Goal: Transaction & Acquisition: Purchase product/service

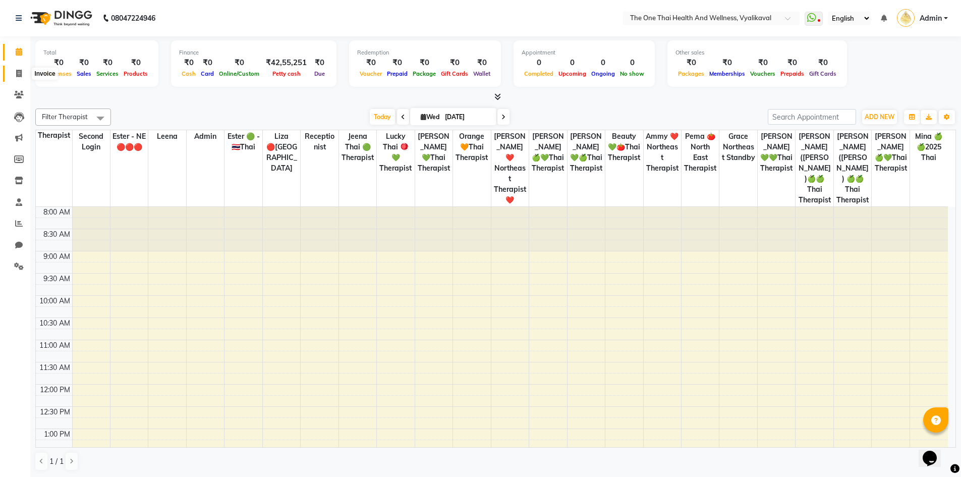
click at [19, 72] on icon at bounding box center [19, 74] width 6 height 8
select select "service"
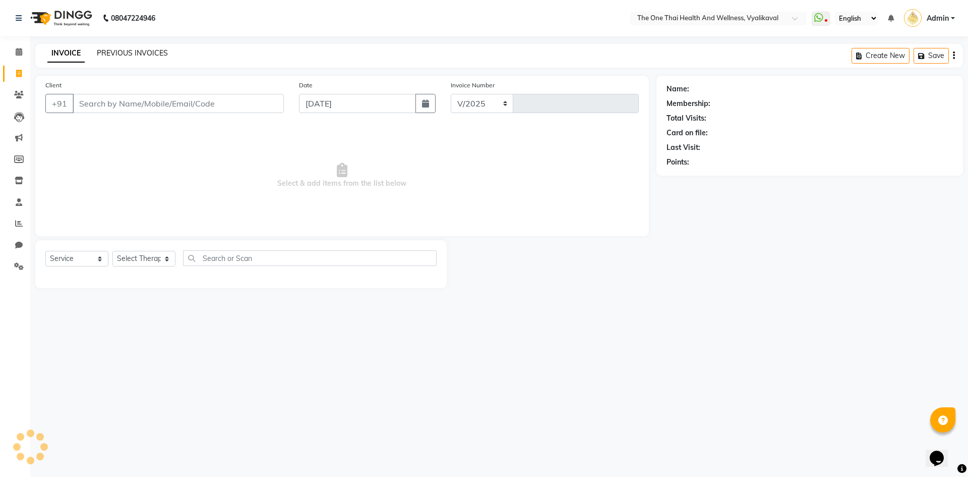
select select "5972"
type input "2211"
click at [100, 106] on input "Client" at bounding box center [178, 103] width 211 height 19
type input "9742107571"
click at [278, 100] on button "Add Client" at bounding box center [258, 103] width 52 height 19
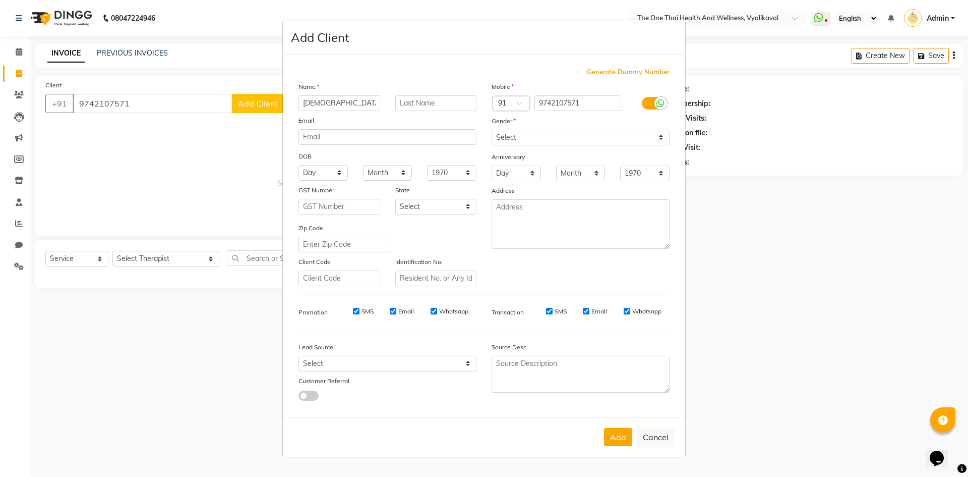
type input "[DEMOGRAPHIC_DATA]"
type input "[DATE]"
click at [512, 139] on select "Select Male Female Other Prefer Not To Say" at bounding box center [581, 138] width 178 height 16
select select "[DEMOGRAPHIC_DATA]"
click at [492, 130] on select "Select Male Female Other Prefer Not To Say" at bounding box center [581, 138] width 178 height 16
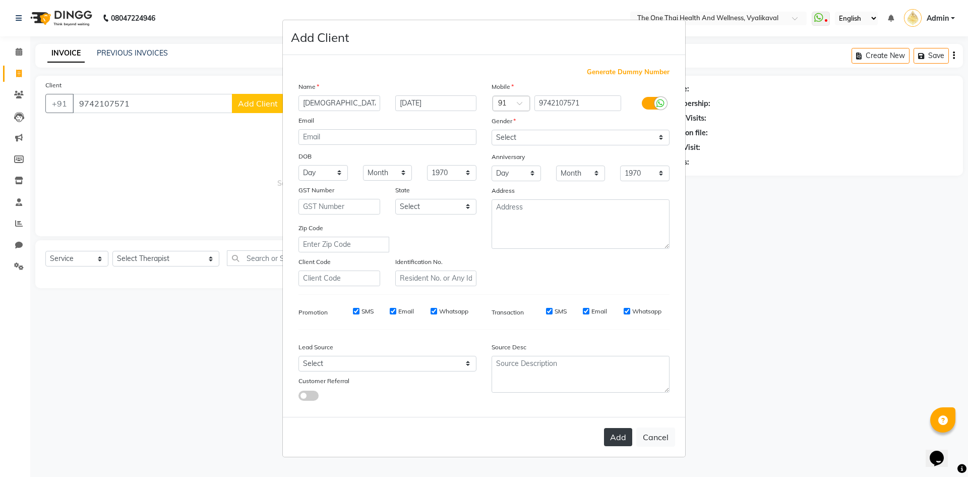
click at [620, 432] on button "Add" at bounding box center [618, 437] width 28 height 18
select select
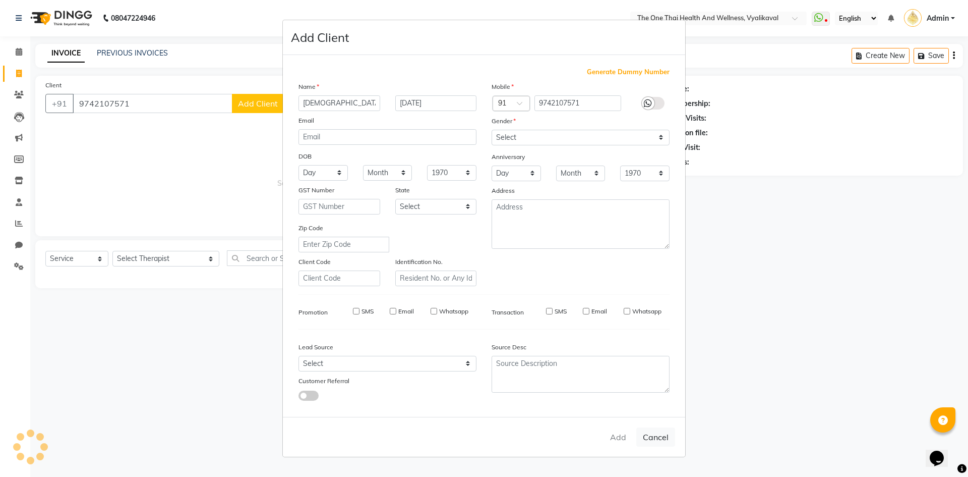
select select
checkbox input "false"
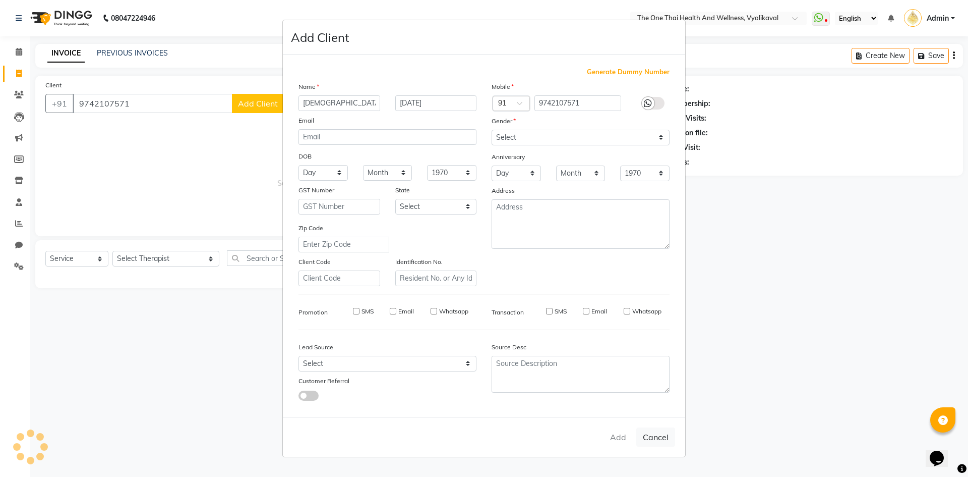
checkbox input "false"
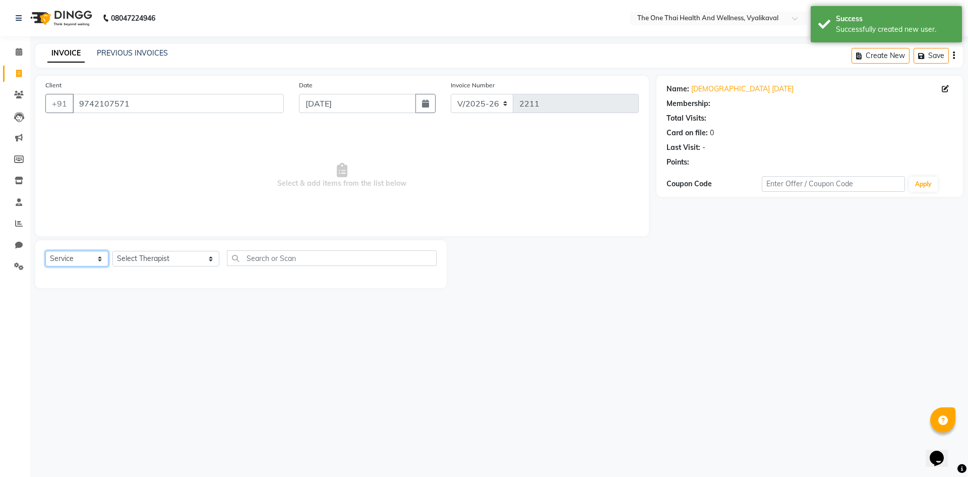
click at [82, 264] on select "Select Service Product Membership Package Voucher Prepaid Gift Card" at bounding box center [76, 259] width 63 height 16
select select "package"
click at [45, 251] on select "Select Service Product Membership Package Voucher Prepaid Gift Card" at bounding box center [76, 259] width 63 height 16
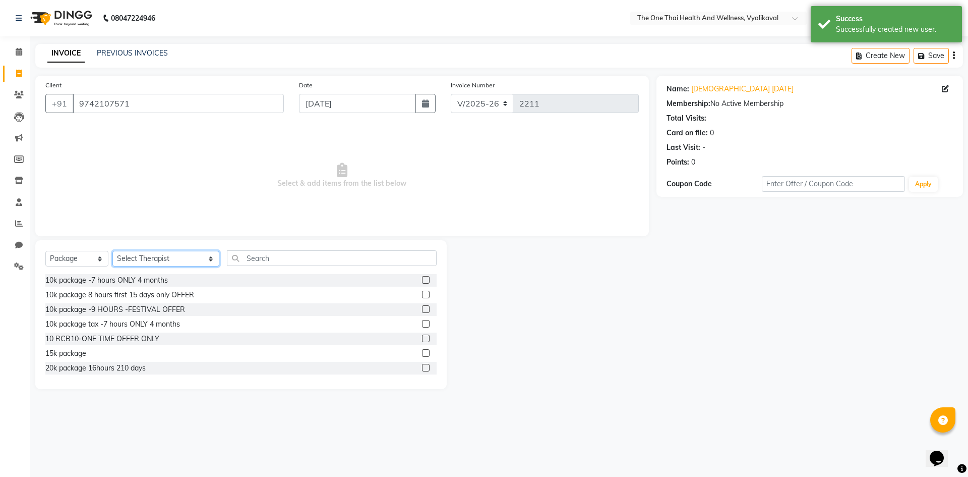
click at [131, 258] on select "Select Therapist Admin Alisha 💚🍏thai therapist Ammy ❤️northeast therapist Beaut…" at bounding box center [165, 259] width 107 height 16
select select "46939"
click at [112, 251] on select "Select Therapist Admin Alisha 💚🍏thai therapist Ammy ❤️northeast therapist Beaut…" at bounding box center [165, 259] width 107 height 16
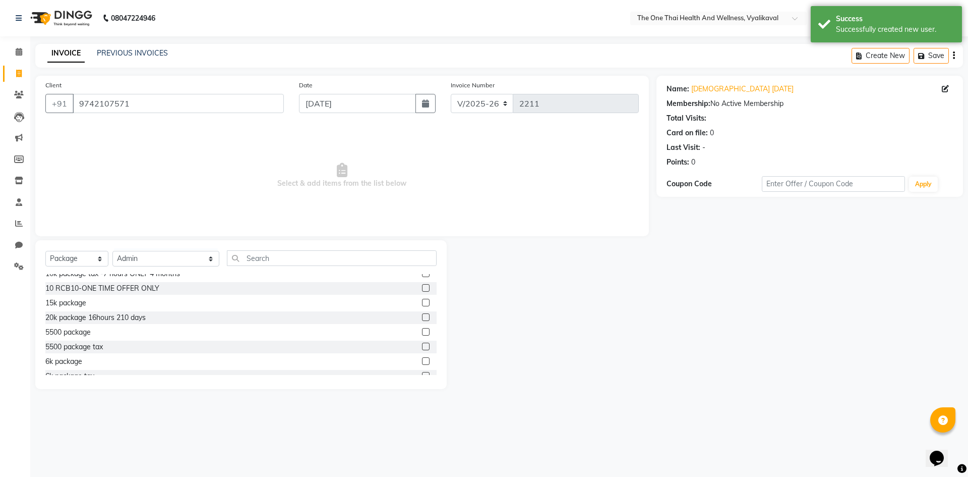
click at [422, 363] on label at bounding box center [426, 361] width 8 height 8
click at [422, 363] on input "checkbox" at bounding box center [425, 361] width 7 height 7
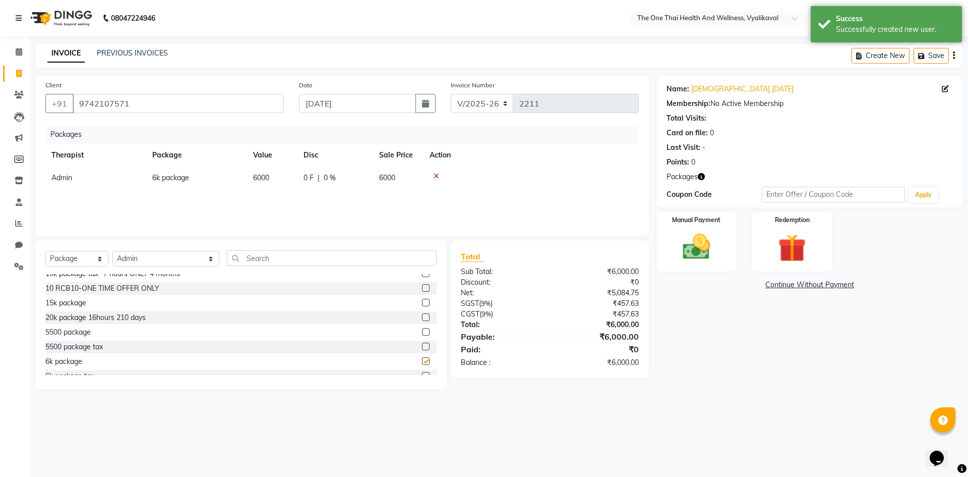
checkbox input "false"
click at [696, 245] on img at bounding box center [696, 246] width 47 height 33
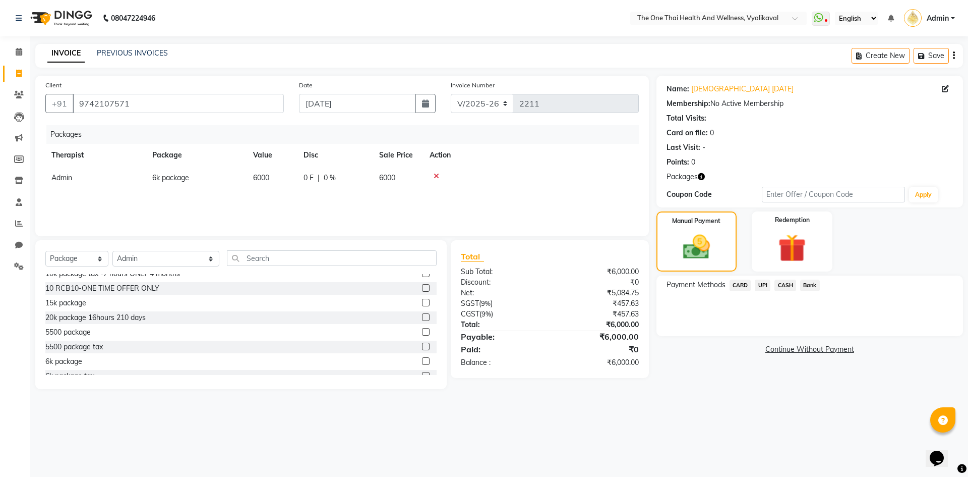
click at [784, 284] on span "CASH" at bounding box center [786, 285] width 22 height 12
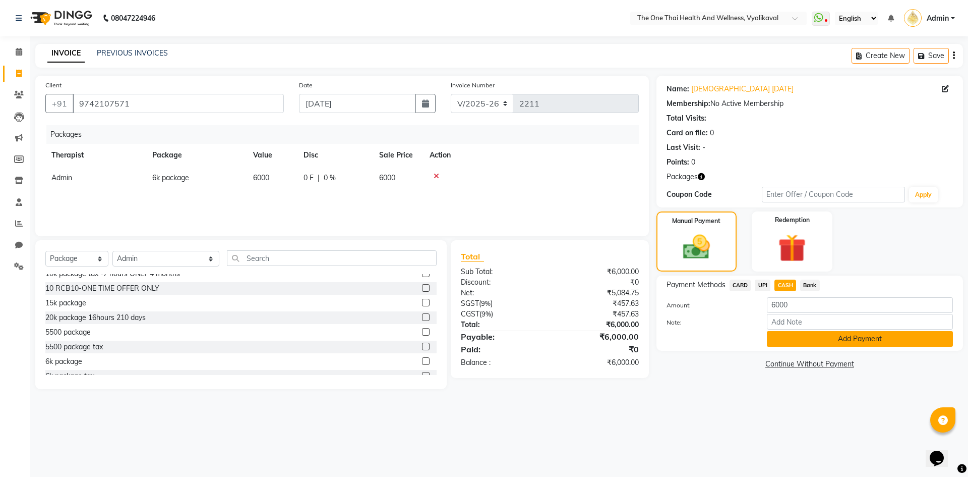
click at [783, 335] on button "Add Payment" at bounding box center [860, 339] width 186 height 16
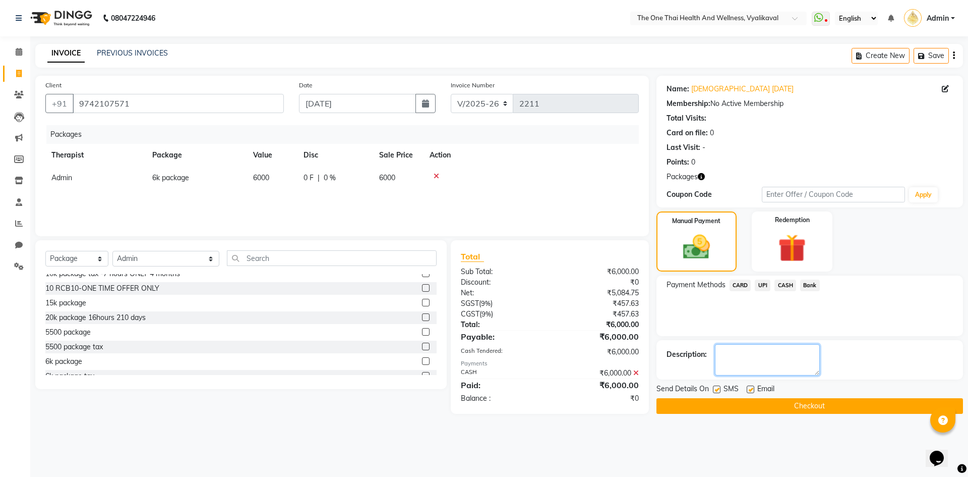
click at [773, 357] on textarea at bounding box center [767, 359] width 105 height 31
type textarea "1687"
click at [98, 257] on select "Select Service Product Membership Package Voucher Prepaid Gift Card" at bounding box center [76, 259] width 63 height 16
select select "service"
click at [45, 251] on select "Select Service Product Membership Package Voucher Prepaid Gift Card" at bounding box center [76, 259] width 63 height 16
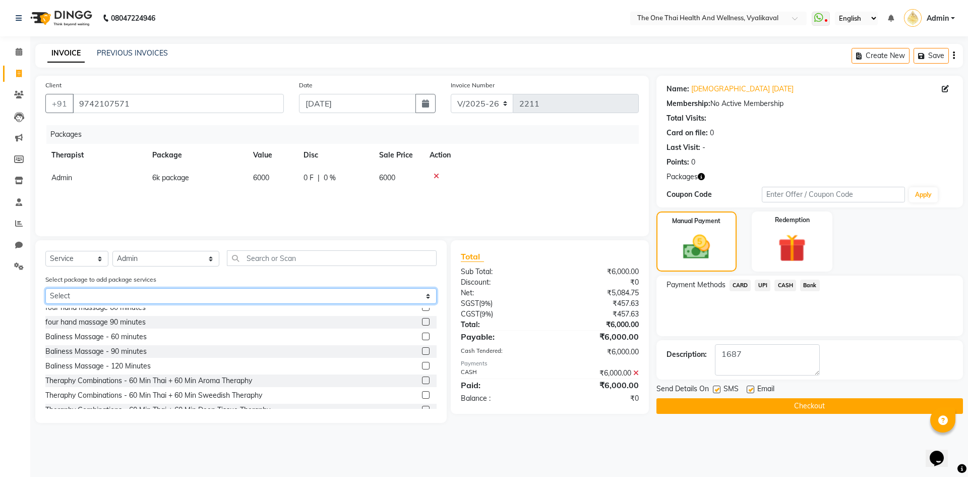
click at [116, 291] on select "Select 6k package" at bounding box center [240, 296] width 391 height 16
select select "1: Object"
click at [45, 288] on select "Select 6k package" at bounding box center [240, 296] width 391 height 16
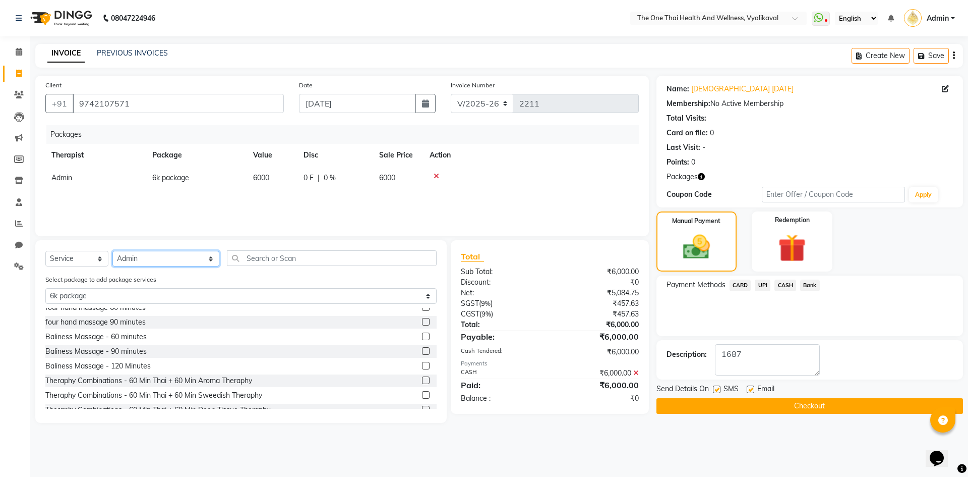
click at [136, 266] on select "Select Therapist Admin Alisha 💚🍏thai therapist Ammy ❤️northeast therapist Beaut…" at bounding box center [165, 259] width 107 height 16
click at [138, 262] on select "Select Therapist Admin Alisha 💚🍏thai therapist Ammy ❤️northeast therapist Beaut…" at bounding box center [165, 259] width 107 height 16
select select "88555"
click at [112, 251] on select "Select Therapist Admin Alisha 💚🍏thai therapist Ammy ❤️northeast therapist Beaut…" at bounding box center [165, 259] width 107 height 16
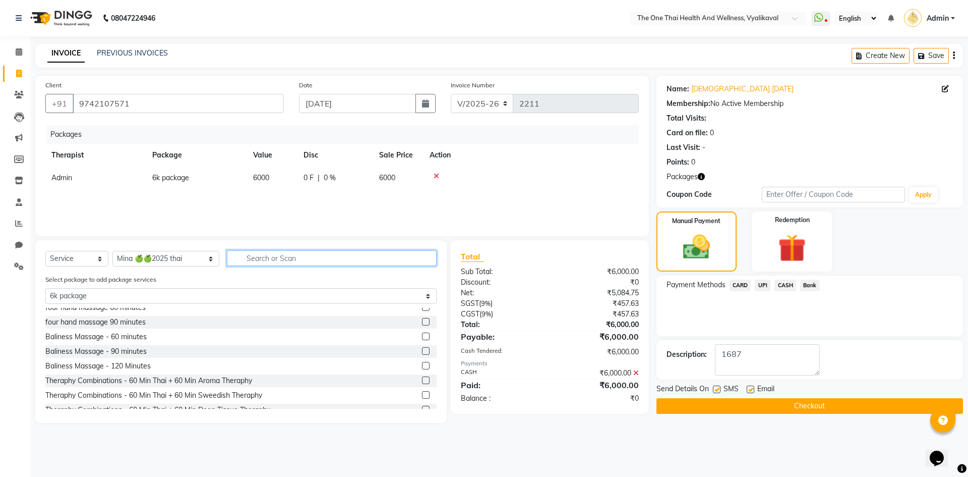
click at [228, 256] on input "text" at bounding box center [332, 258] width 210 height 16
type input "si"
select select "0: undefined"
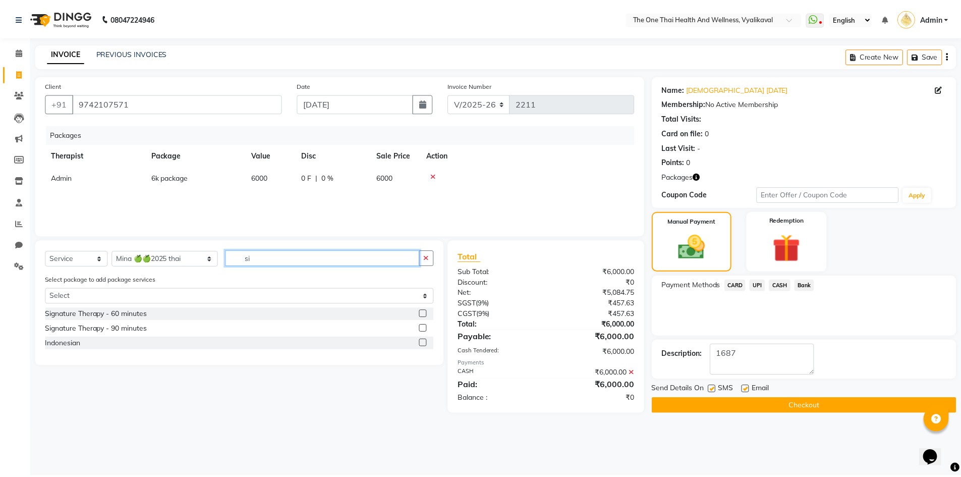
scroll to position [0, 0]
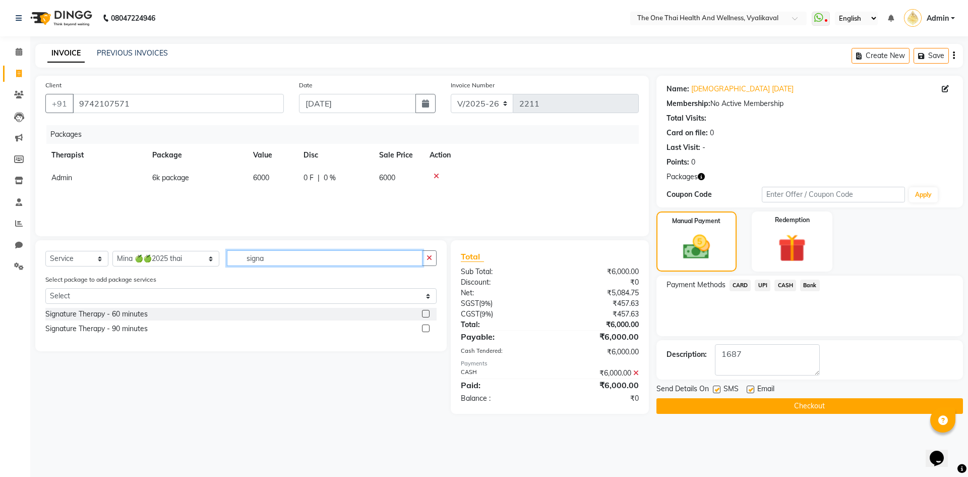
type input "signa"
click at [425, 328] on label at bounding box center [426, 328] width 8 height 8
click at [425, 328] on input "checkbox" at bounding box center [425, 328] width 7 height 7
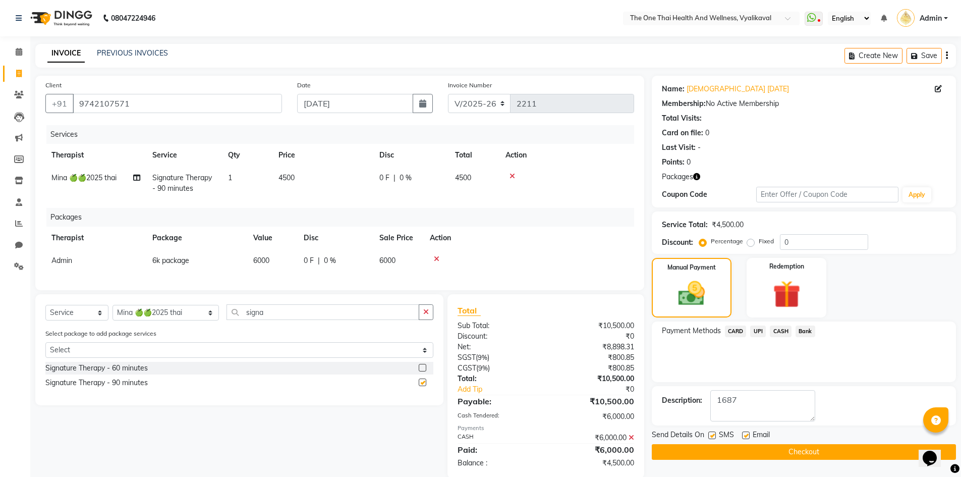
checkbox input "false"
click at [736, 286] on div "Manual Payment Redemption" at bounding box center [803, 288] width 319 height 60
click at [763, 289] on div "Redemption" at bounding box center [786, 288] width 83 height 62
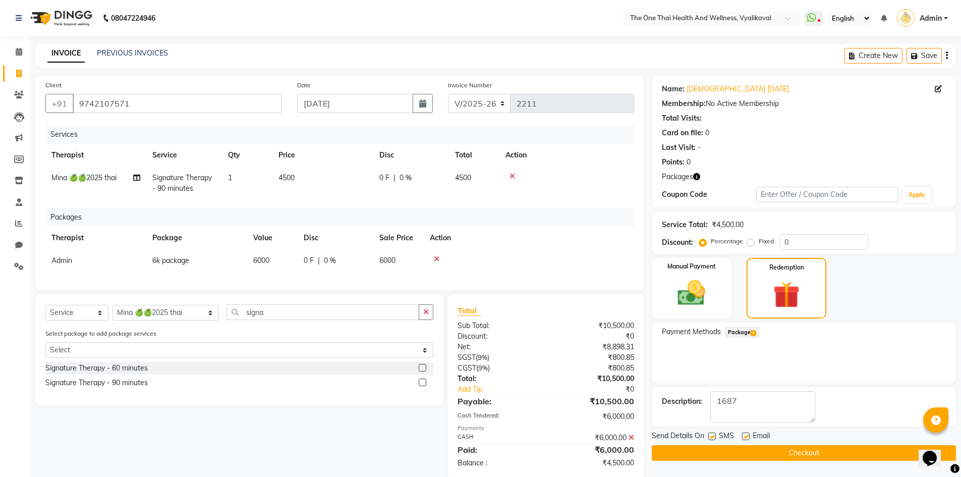
click at [753, 328] on span "Package 1" at bounding box center [742, 332] width 35 height 12
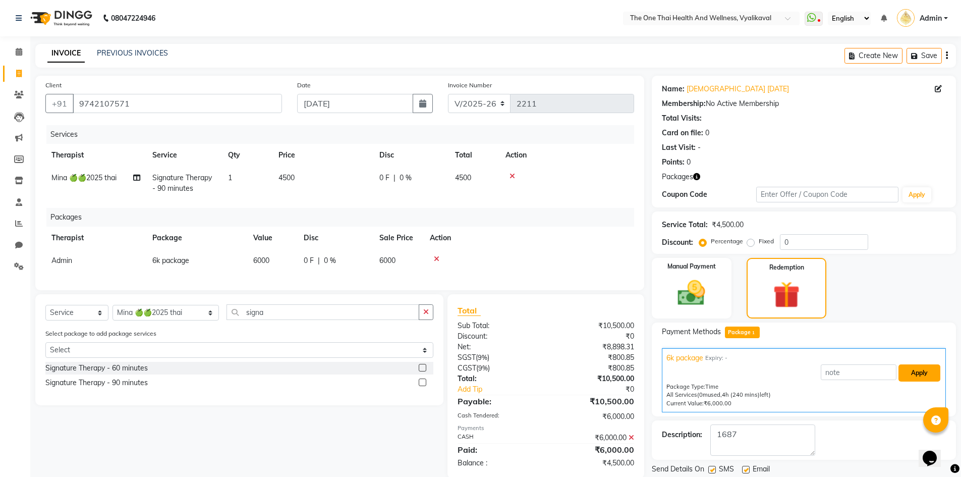
drag, startPoint x: 913, startPoint y: 374, endPoint x: 907, endPoint y: 374, distance: 6.6
click at [907, 374] on button "Apply" at bounding box center [919, 372] width 42 height 17
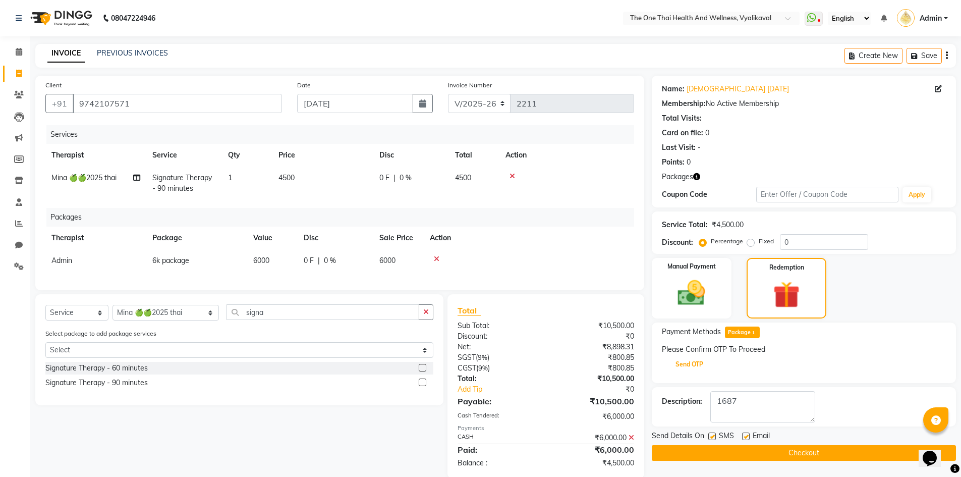
drag, startPoint x: 713, startPoint y: 365, endPoint x: 707, endPoint y: 366, distance: 5.6
click at [712, 365] on button "Send OTP" at bounding box center [689, 364] width 53 height 17
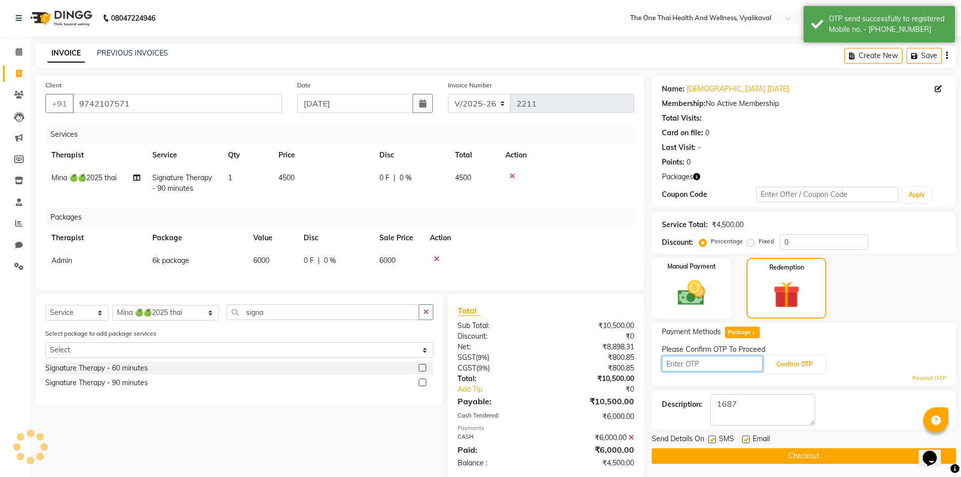
drag, startPoint x: 707, startPoint y: 366, endPoint x: 694, endPoint y: 363, distance: 13.4
click at [701, 363] on input "text" at bounding box center [712, 364] width 101 height 16
type input "5300"
click at [821, 365] on button "Confirm OTP" at bounding box center [795, 364] width 62 height 17
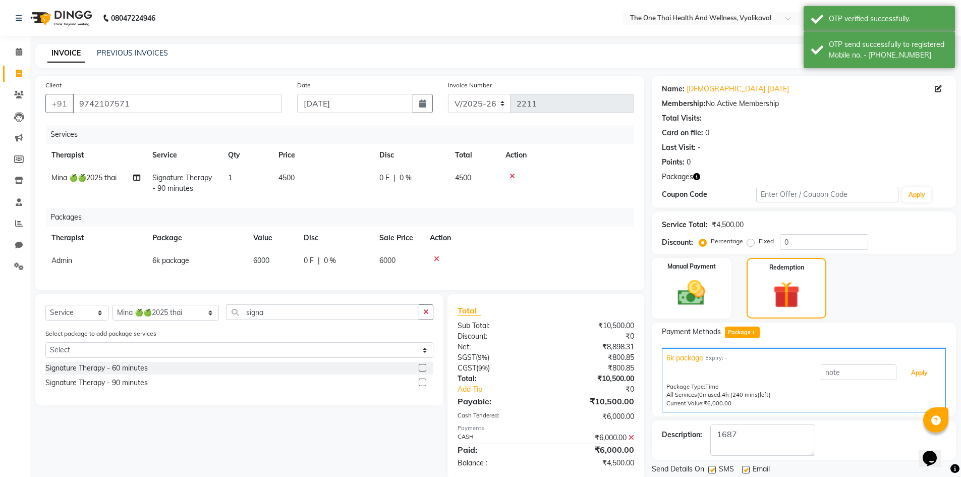
drag, startPoint x: 910, startPoint y: 373, endPoint x: 838, endPoint y: 384, distance: 72.5
click at [910, 374] on button "Apply" at bounding box center [919, 372] width 42 height 17
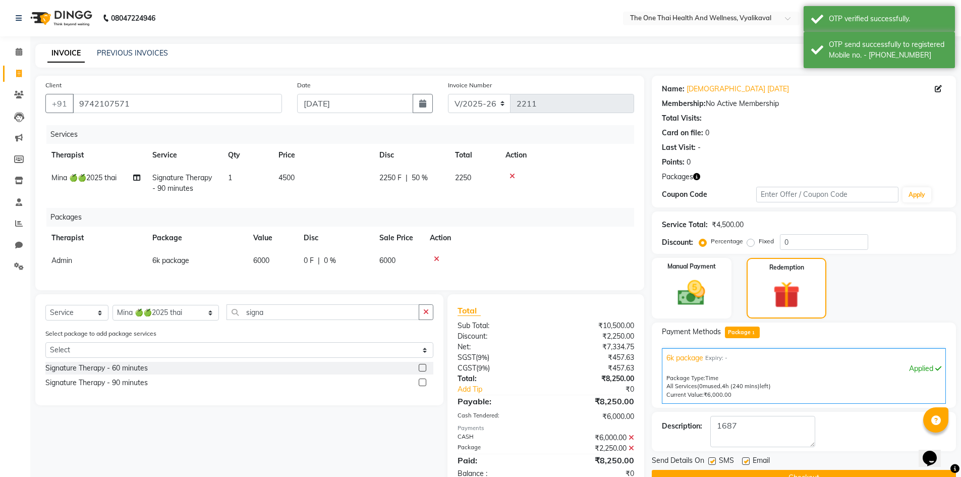
scroll to position [35, 0]
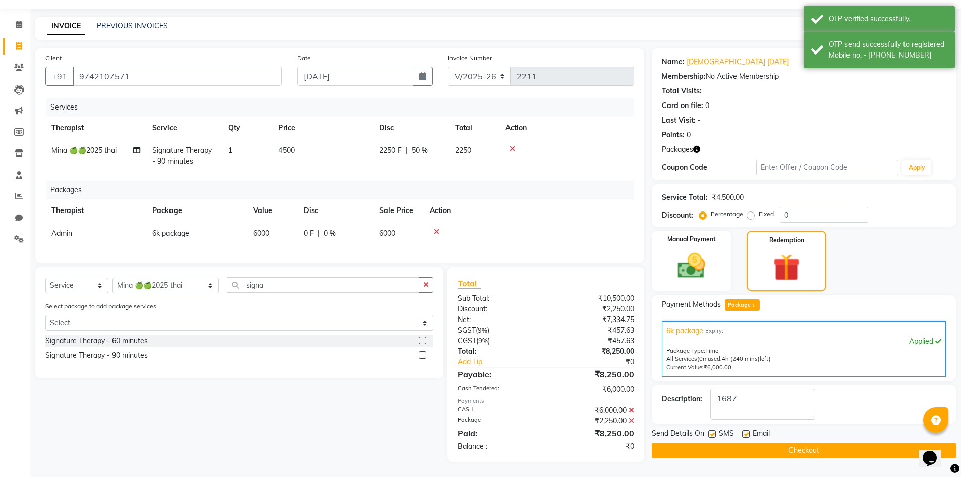
click at [797, 442] on button "Checkout" at bounding box center [804, 450] width 304 height 16
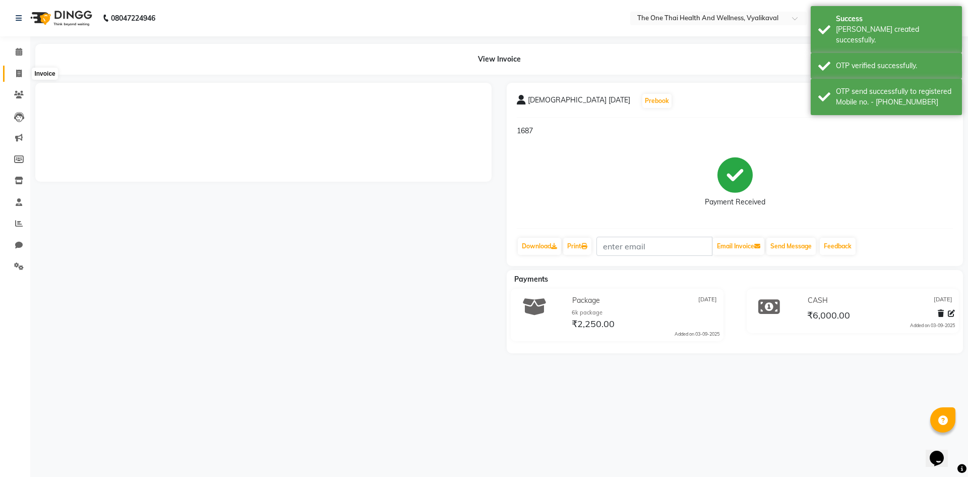
click at [22, 71] on span at bounding box center [19, 74] width 18 height 12
select select "service"
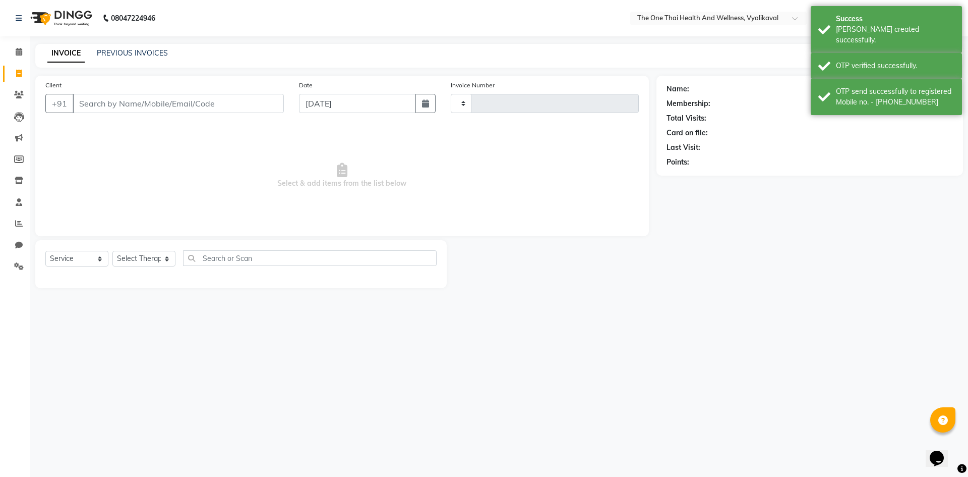
click at [86, 102] on input "Client" at bounding box center [178, 103] width 211 height 19
select select "5972"
type input "2212"
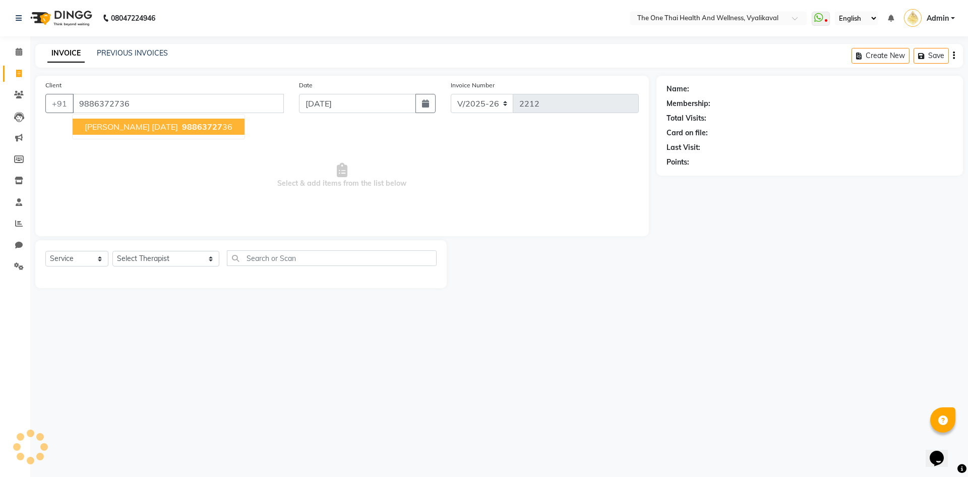
type input "9886372736"
click at [138, 130] on span "sidarth 03 feb2025" at bounding box center [131, 127] width 93 height 10
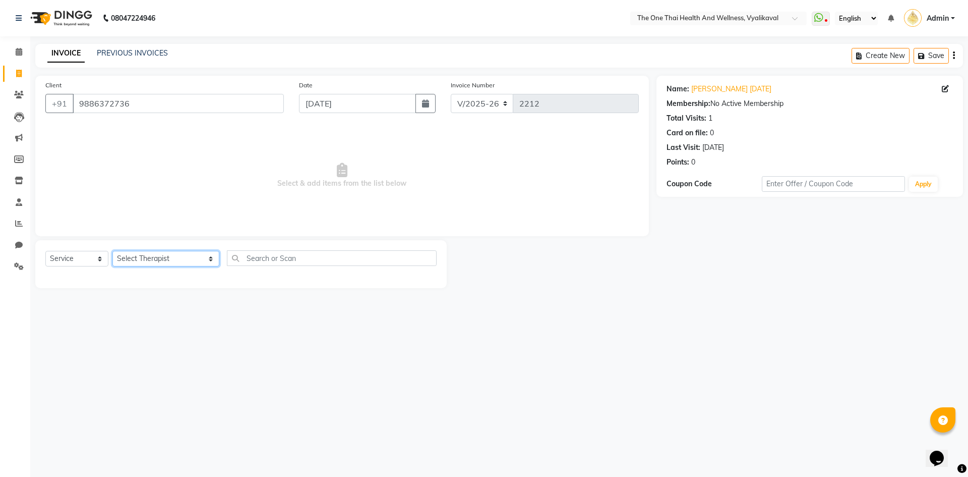
click at [142, 261] on select "Select Therapist Admin Alisha 💚🍏thai therapist Ammy ❤️northeast therapist Beaut…" at bounding box center [165, 259] width 107 height 16
select select "58596"
click at [112, 251] on select "Select Therapist Admin Alisha 💚🍏thai therapist Ammy ❤️northeast therapist Beaut…" at bounding box center [165, 259] width 107 height 16
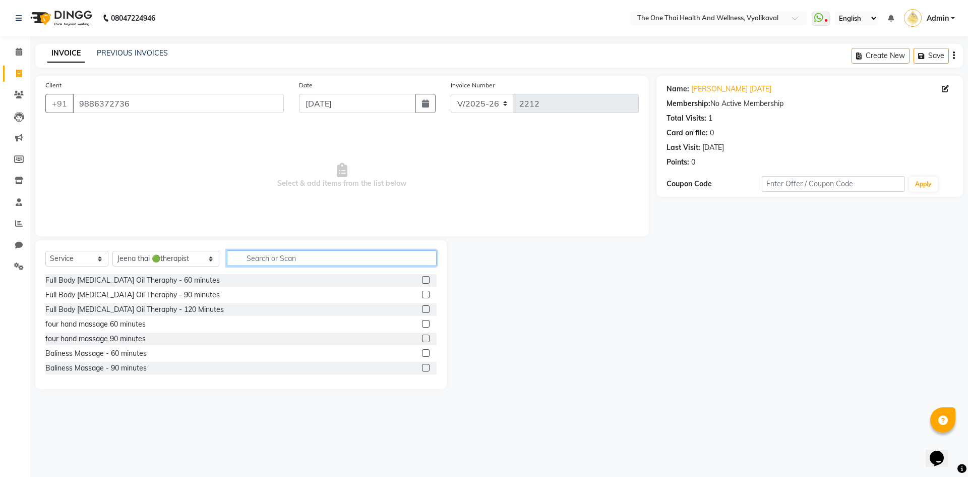
click at [231, 251] on input "text" at bounding box center [332, 258] width 210 height 16
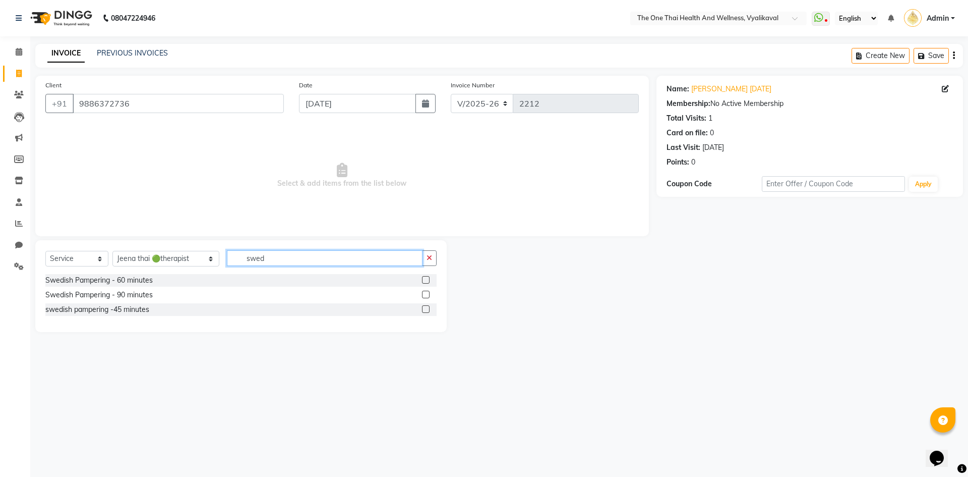
type input "swed"
click at [425, 279] on label at bounding box center [426, 280] width 8 height 8
click at [425, 279] on input "checkbox" at bounding box center [425, 280] width 7 height 7
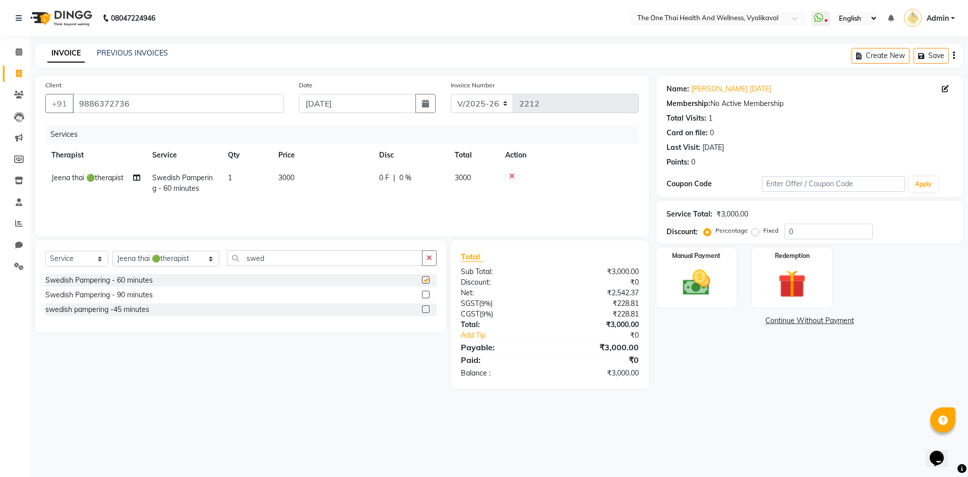
checkbox input "false"
click at [707, 280] on img at bounding box center [696, 282] width 47 height 33
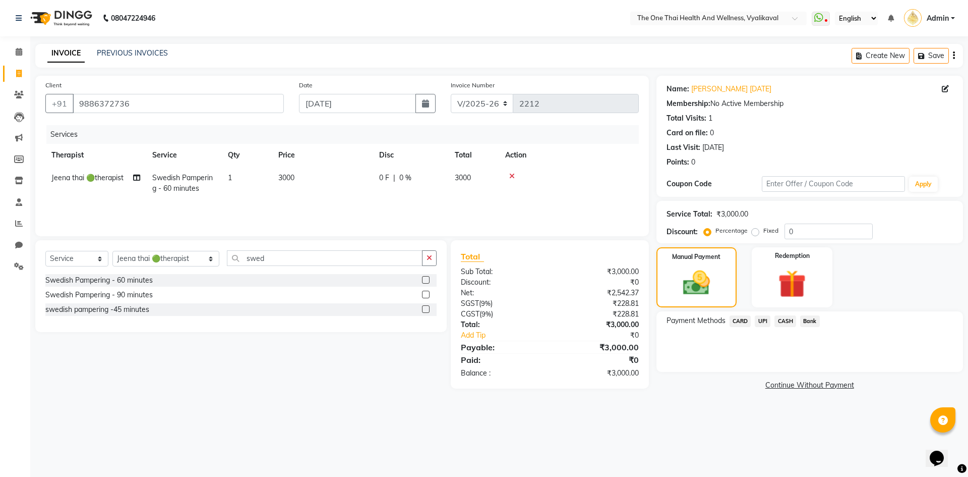
click at [774, 322] on div "CASH" at bounding box center [784, 322] width 26 height 14
click at [781, 322] on span "CASH" at bounding box center [786, 321] width 22 height 12
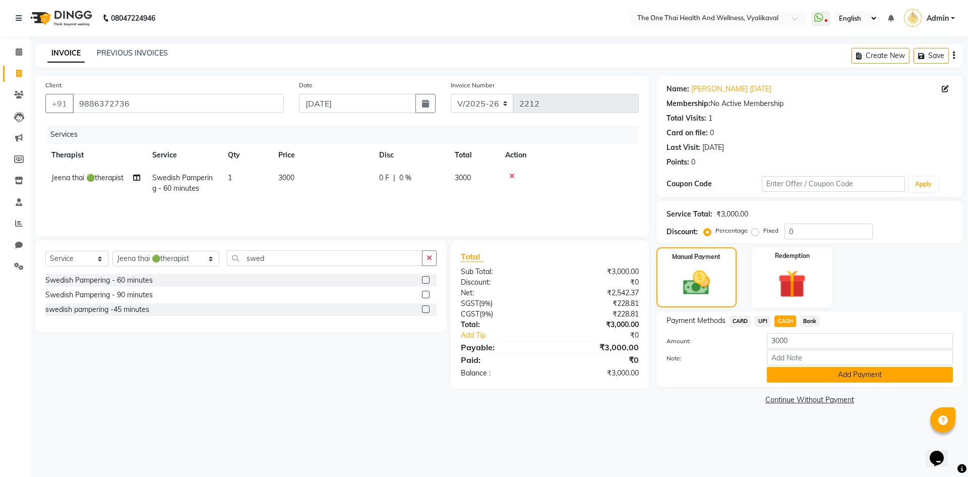
click at [791, 376] on button "Add Payment" at bounding box center [860, 375] width 186 height 16
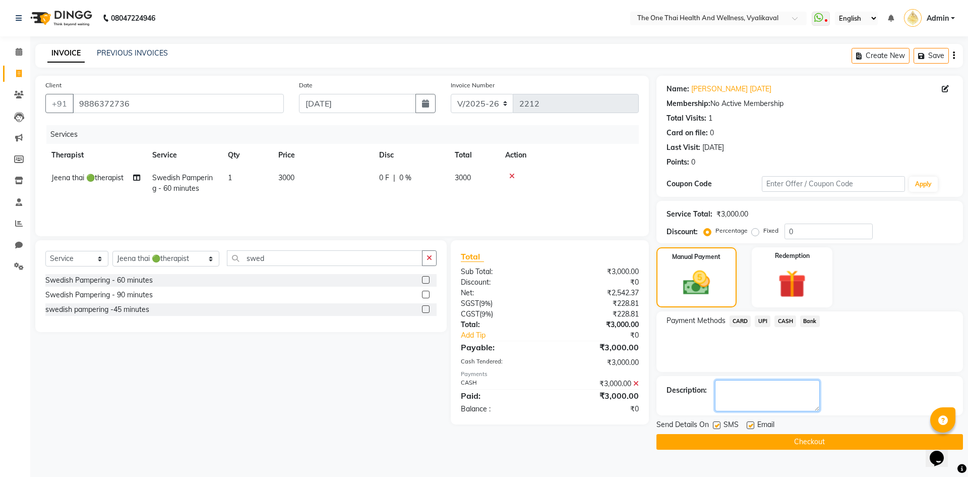
click at [762, 386] on textarea at bounding box center [767, 395] width 105 height 31
type textarea "1688"
click at [770, 437] on button "Checkout" at bounding box center [810, 442] width 307 height 16
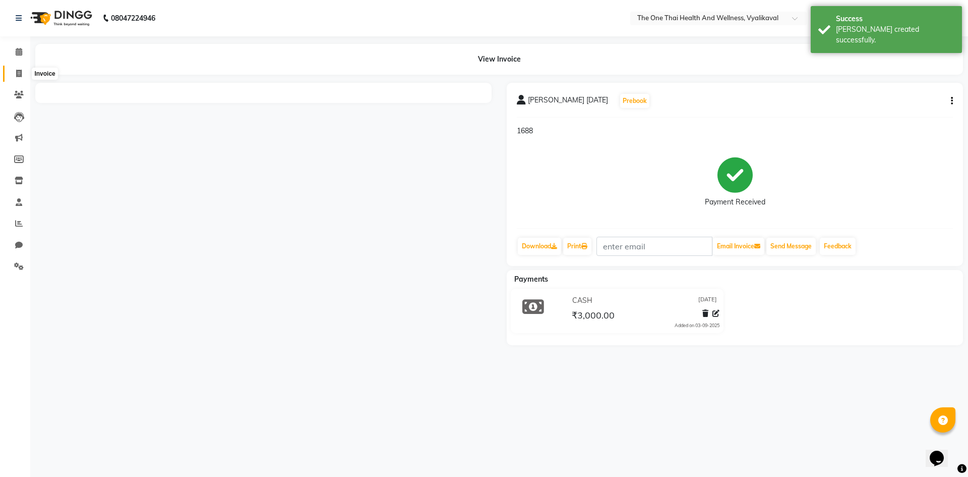
click at [21, 73] on icon at bounding box center [19, 74] width 6 height 8
select select "service"
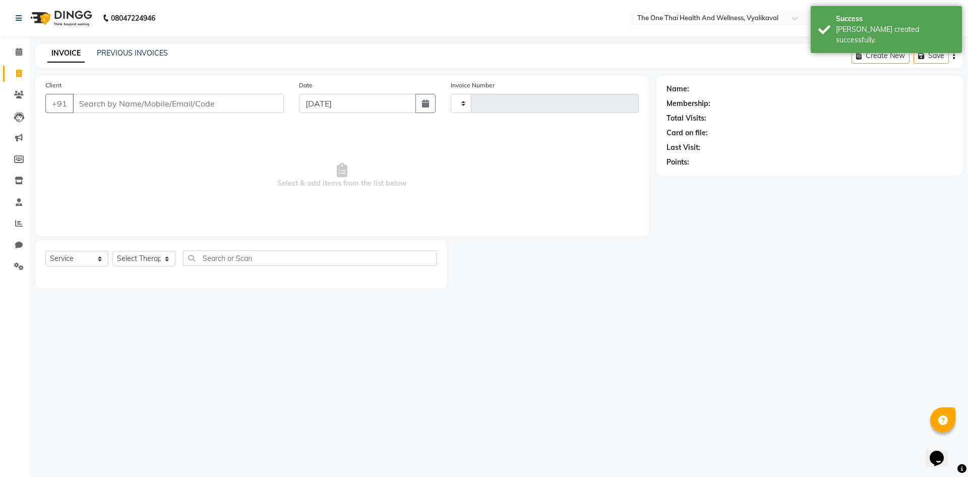
click at [88, 92] on div "Client +91" at bounding box center [165, 100] width 254 height 41
type input "2213"
select select "5972"
click at [88, 96] on input "Client" at bounding box center [178, 103] width 211 height 19
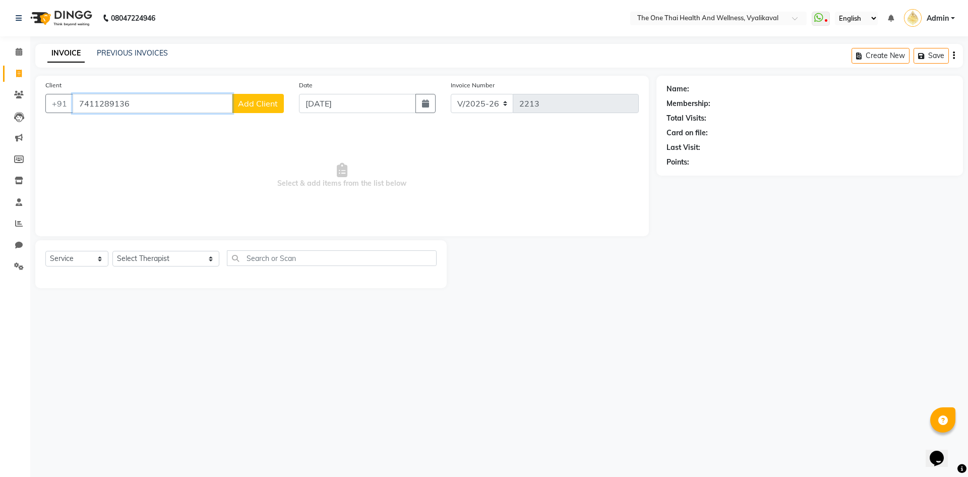
type input "7411289136"
click at [246, 106] on span "Add Client" at bounding box center [258, 103] width 40 height 10
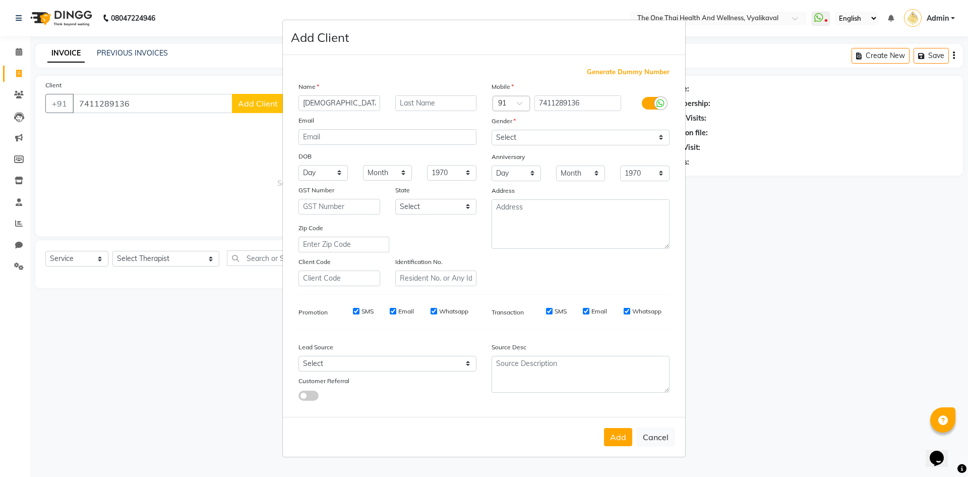
type input "[DEMOGRAPHIC_DATA]"
type input "[DATE]"
click at [527, 141] on select "Select Male Female Other Prefer Not To Say" at bounding box center [581, 138] width 178 height 16
select select "[DEMOGRAPHIC_DATA]"
click at [492, 130] on select "Select Male Female Other Prefer Not To Say" at bounding box center [581, 138] width 178 height 16
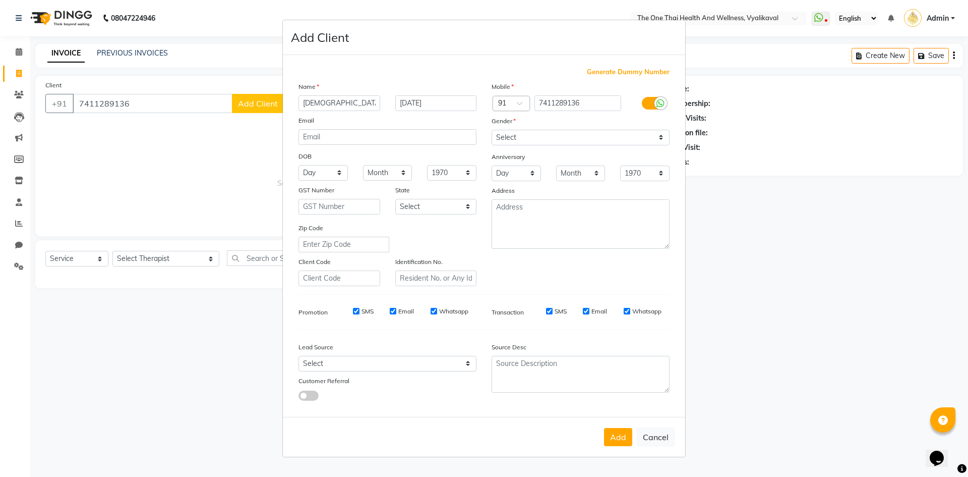
click at [621, 433] on button "Add" at bounding box center [618, 437] width 28 height 18
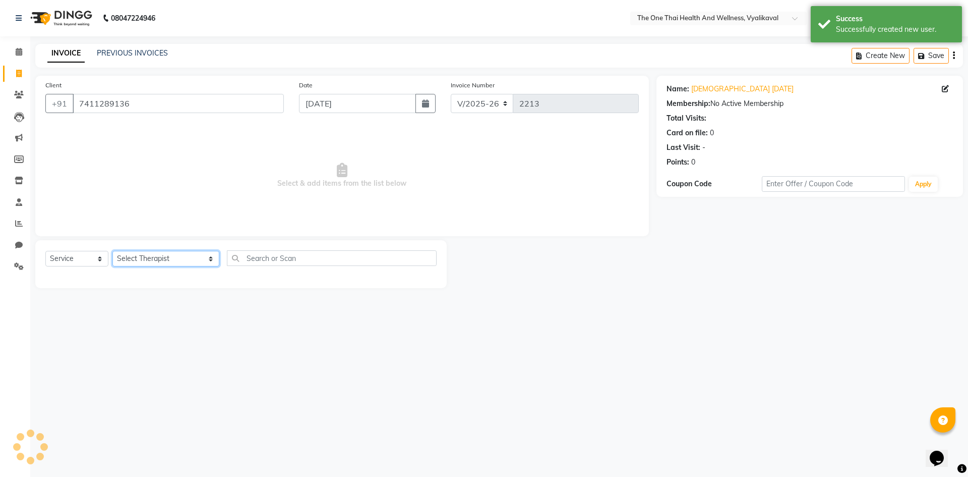
click at [135, 256] on select "Select Therapist Admin Alisha 💚🍏thai therapist Ammy ❤️northeast therapist Beaut…" at bounding box center [165, 259] width 107 height 16
select select "60154"
click at [112, 251] on select "Select Therapist Admin Alisha 💚🍏thai therapist Ammy ❤️northeast therapist Beaut…" at bounding box center [165, 259] width 107 height 16
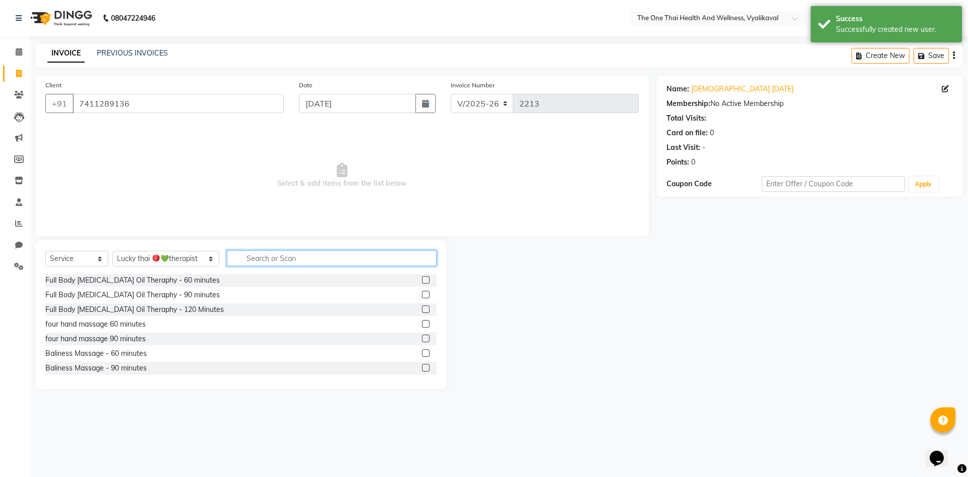
click at [227, 255] on input "text" at bounding box center [332, 258] width 210 height 16
type input "a"
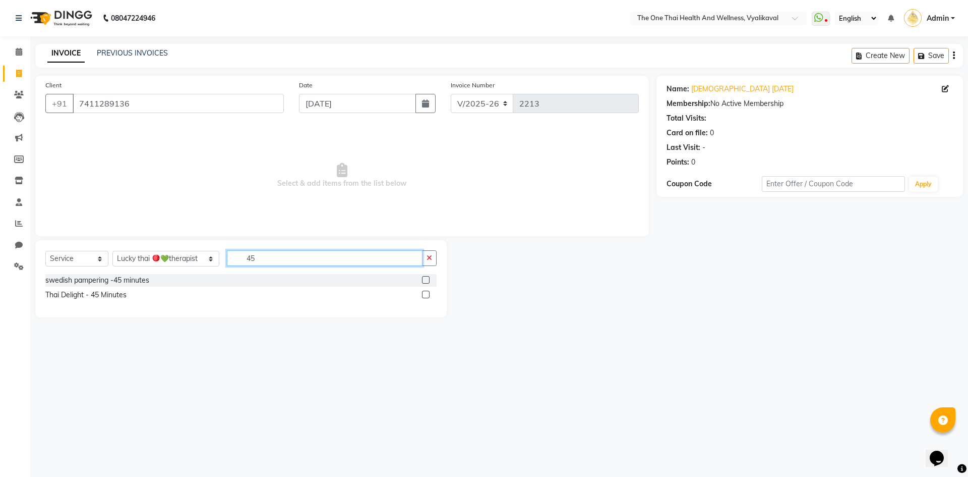
type input "45"
click at [426, 294] on label at bounding box center [426, 295] width 8 height 8
click at [426, 294] on input "checkbox" at bounding box center [425, 295] width 7 height 7
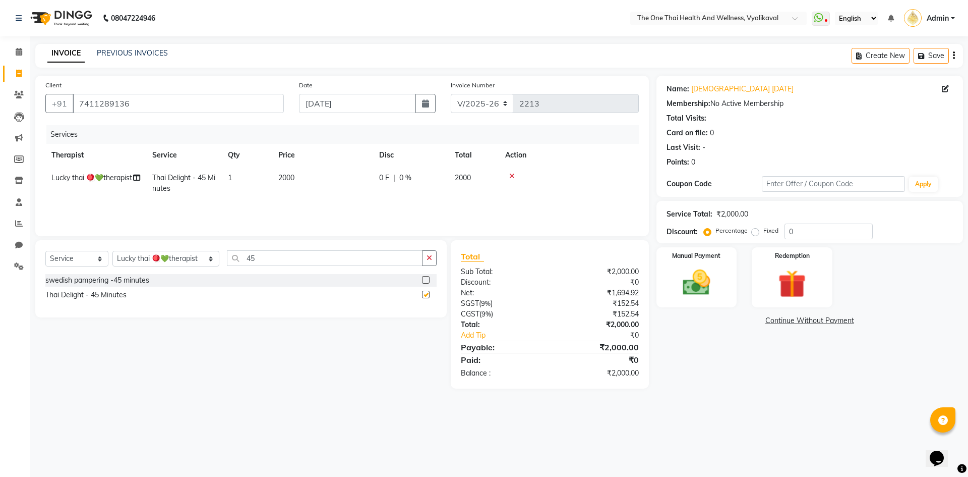
checkbox input "false"
drag, startPoint x: 678, startPoint y: 275, endPoint x: 692, endPoint y: 286, distance: 18.3
click at [678, 275] on img at bounding box center [696, 282] width 47 height 33
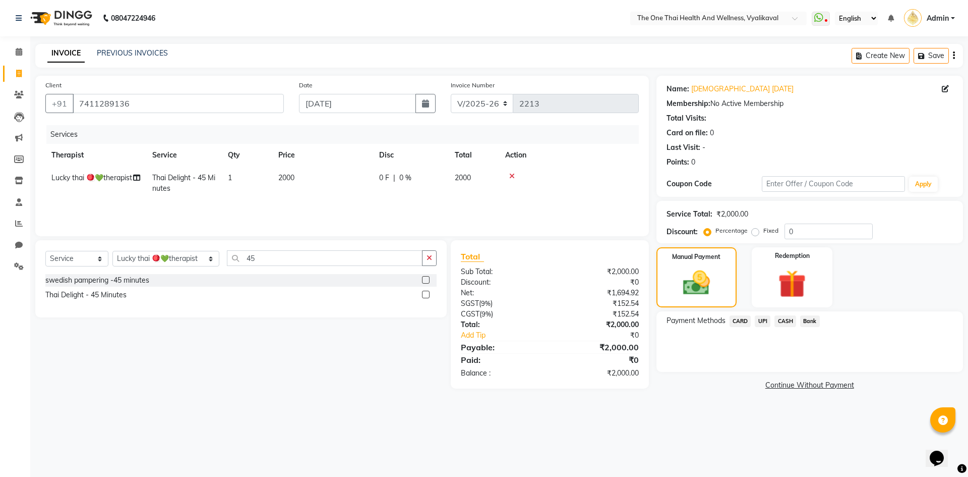
click at [783, 320] on span "CASH" at bounding box center [786, 321] width 22 height 12
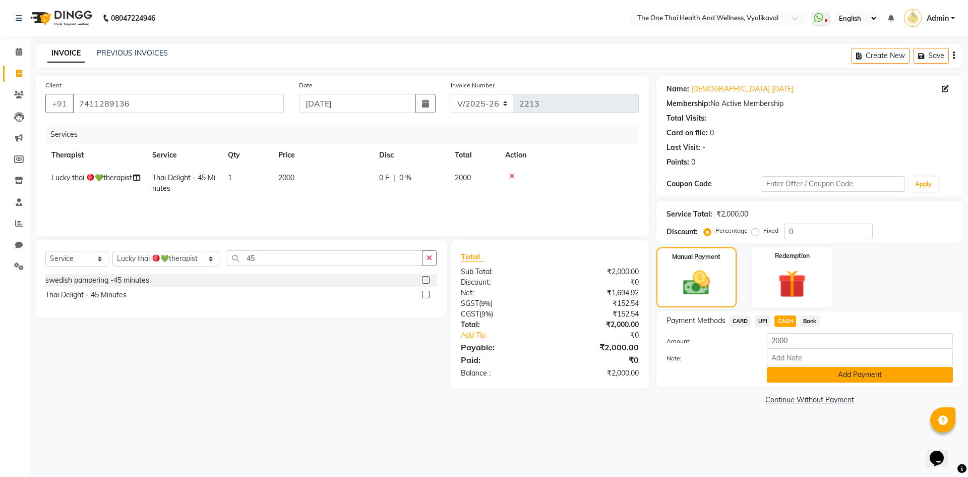
click at [781, 375] on button "Add Payment" at bounding box center [860, 375] width 186 height 16
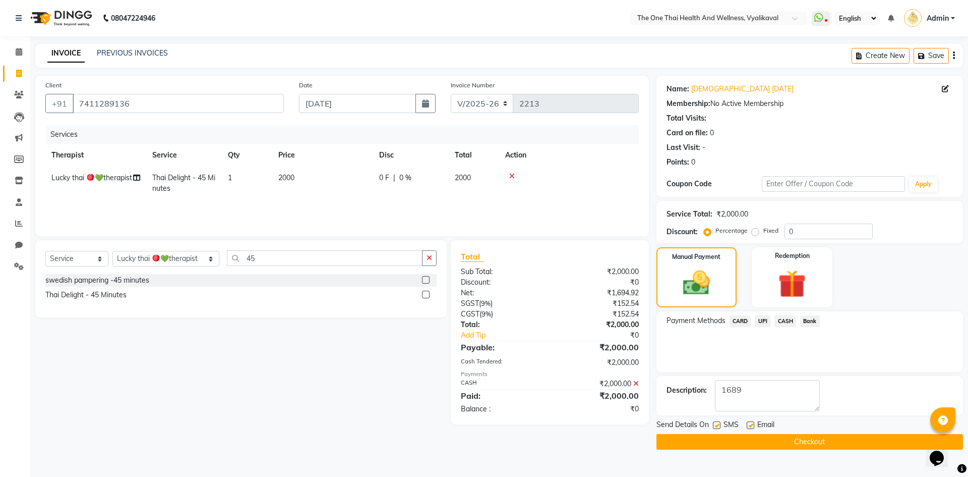
type textarea "1689"
click at [746, 437] on button "Checkout" at bounding box center [810, 442] width 307 height 16
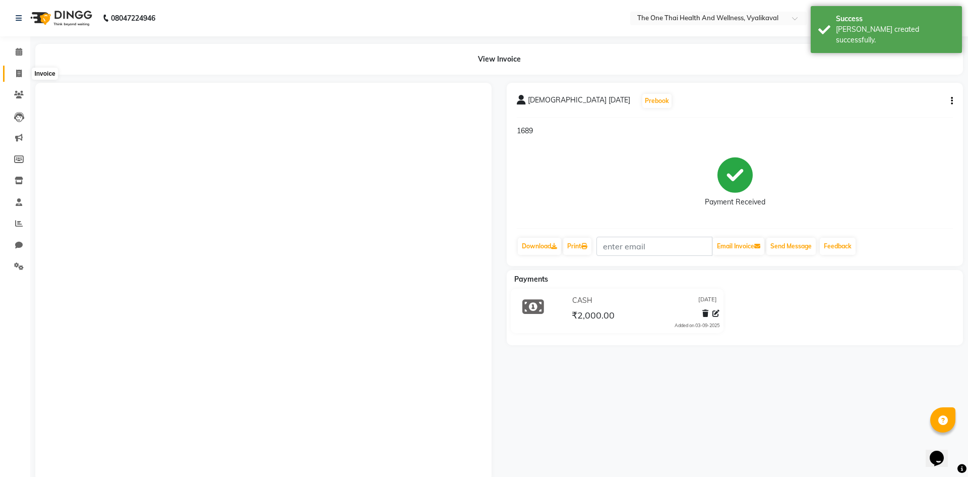
drag, startPoint x: 18, startPoint y: 72, endPoint x: 37, endPoint y: 80, distance: 21.1
click at [18, 72] on icon at bounding box center [19, 74] width 6 height 8
select select "service"
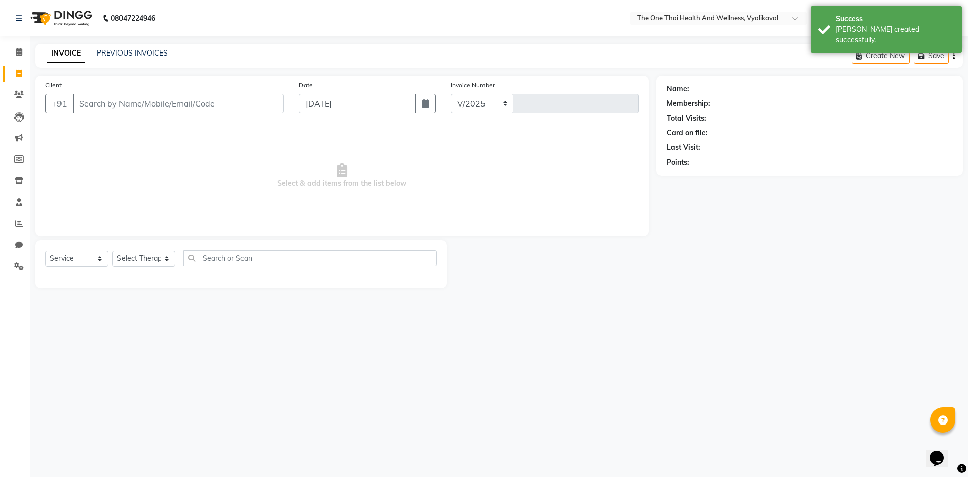
select select "5972"
type input "2214"
click at [79, 96] on input "Client" at bounding box center [178, 103] width 211 height 19
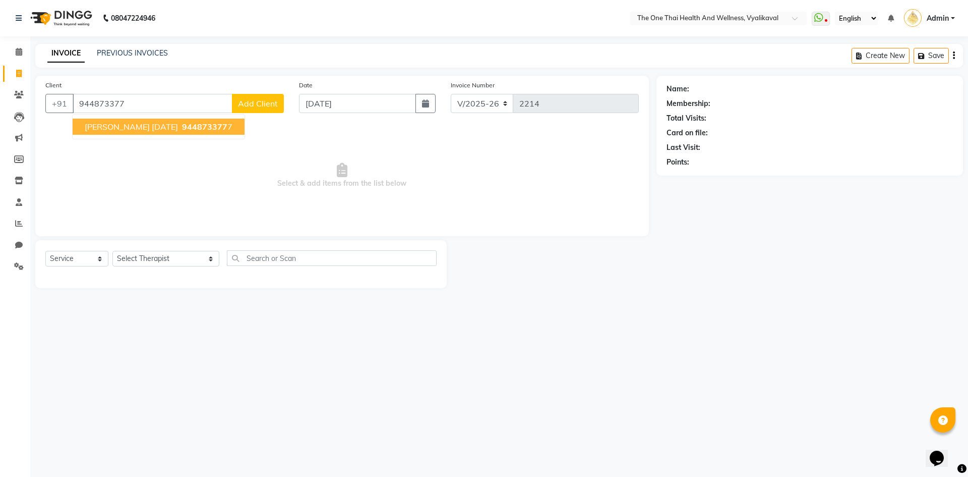
click at [105, 124] on span "[PERSON_NAME] [DATE]" at bounding box center [131, 127] width 93 height 10
type input "9448733777"
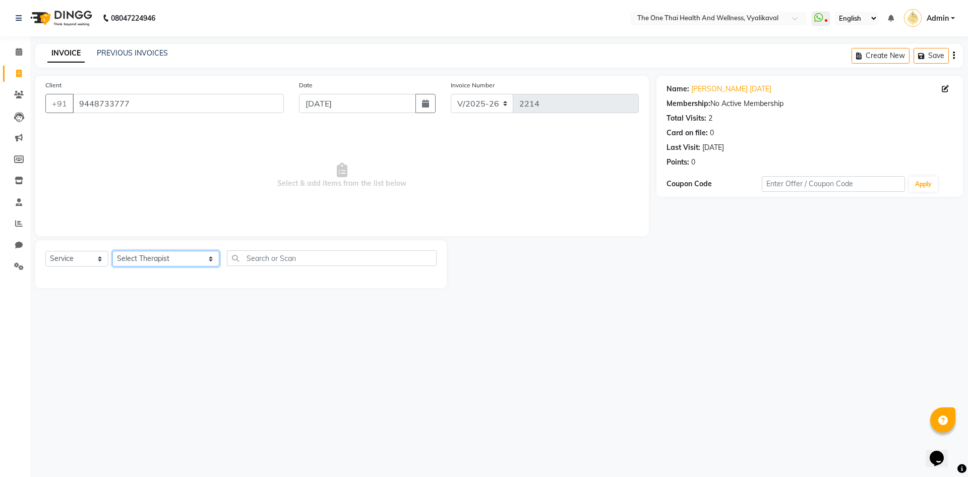
click at [155, 255] on select "Select Therapist Admin Alisha 💚🍏thai therapist Ammy ❤️northeast therapist Beaut…" at bounding box center [165, 259] width 107 height 16
select select "82979"
click at [112, 251] on select "Select Therapist Admin Alisha 💚🍏thai therapist Ammy ❤️northeast therapist Beaut…" at bounding box center [165, 259] width 107 height 16
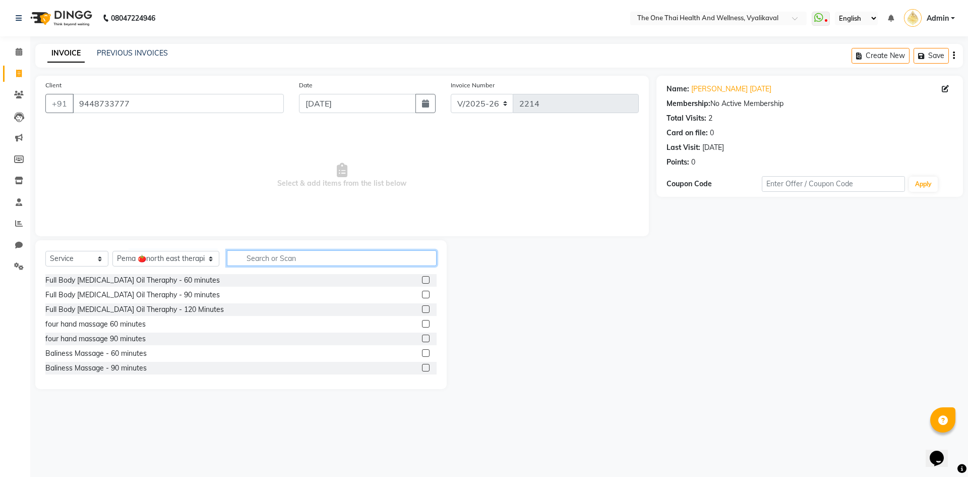
click at [227, 256] on input "text" at bounding box center [332, 258] width 210 height 16
type input "aroma"
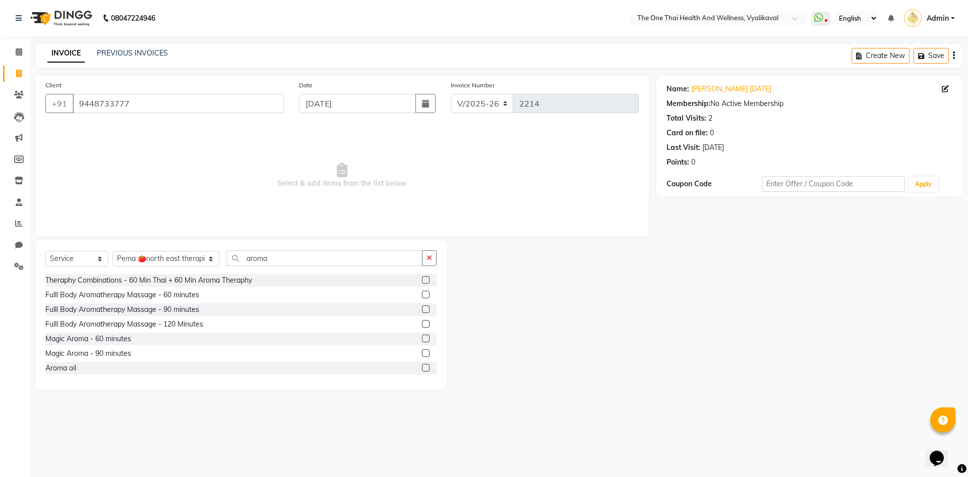
click at [422, 335] on label at bounding box center [426, 338] width 8 height 8
click at [422, 335] on input "checkbox" at bounding box center [425, 338] width 7 height 7
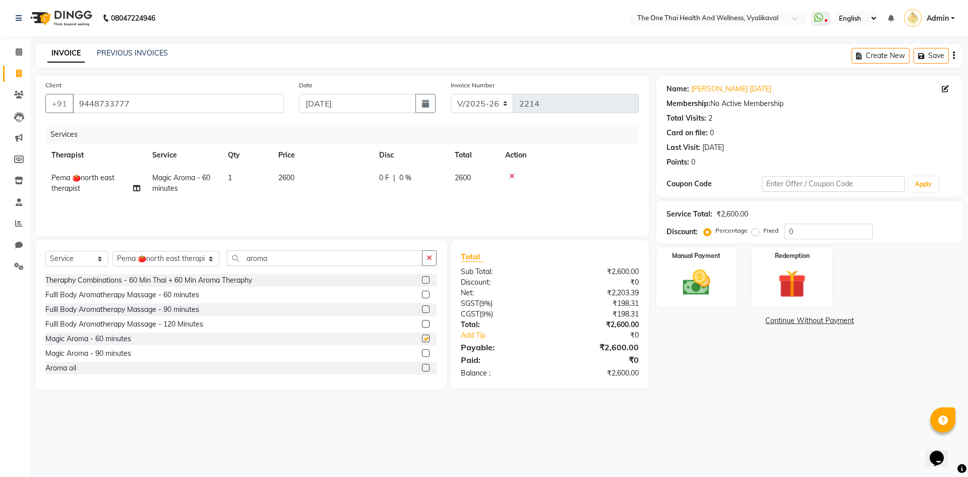
checkbox input "false"
click at [403, 173] on span "0 %" at bounding box center [405, 178] width 12 height 11
select select "82979"
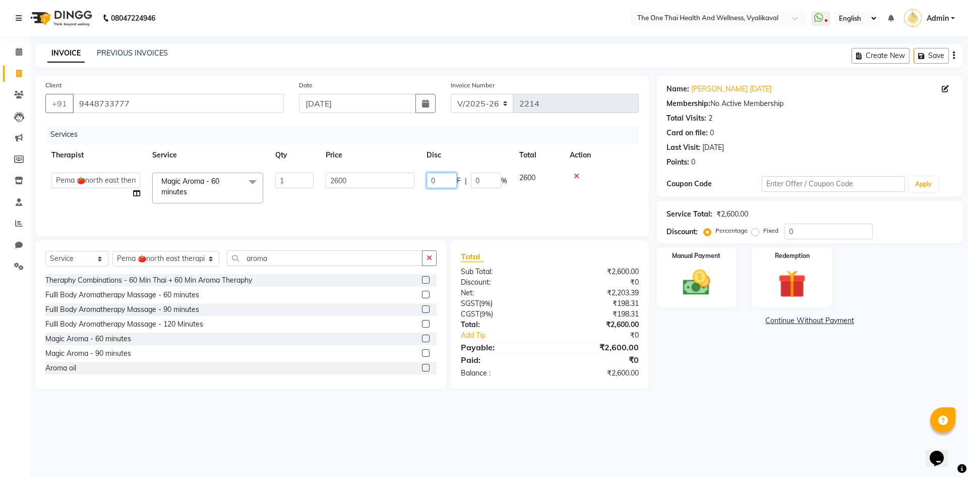
click at [429, 179] on input "0" at bounding box center [442, 181] width 30 height 16
type input "300"
click at [478, 193] on tr "Admin Alisha 💚🍏thai therapist Ammy ❤️northeast therapist Beauty 💚🍅thai therapis…" at bounding box center [342, 187] width 594 height 43
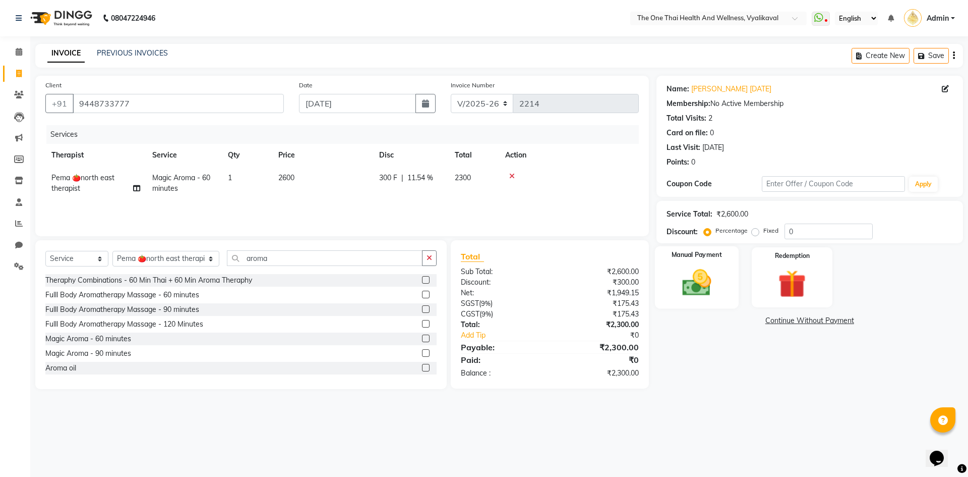
click at [694, 280] on img at bounding box center [696, 282] width 47 height 33
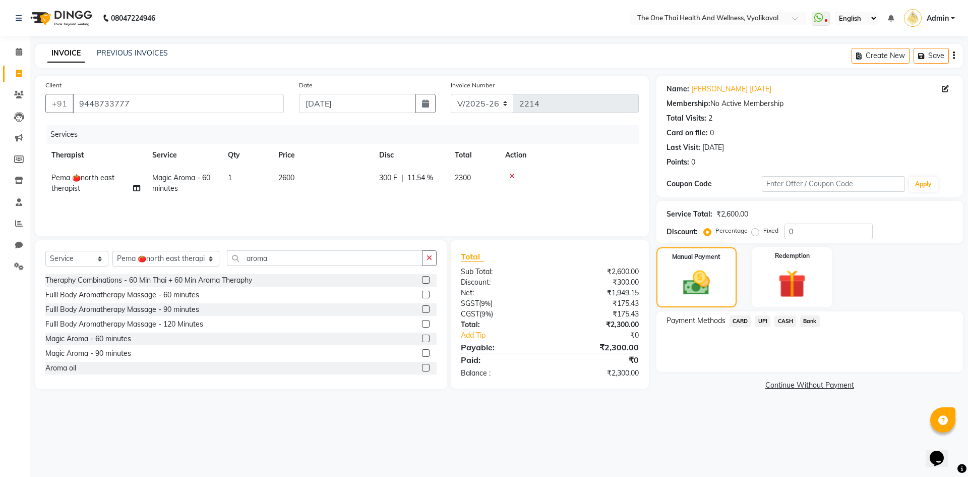
click at [785, 319] on span "CASH" at bounding box center [786, 321] width 22 height 12
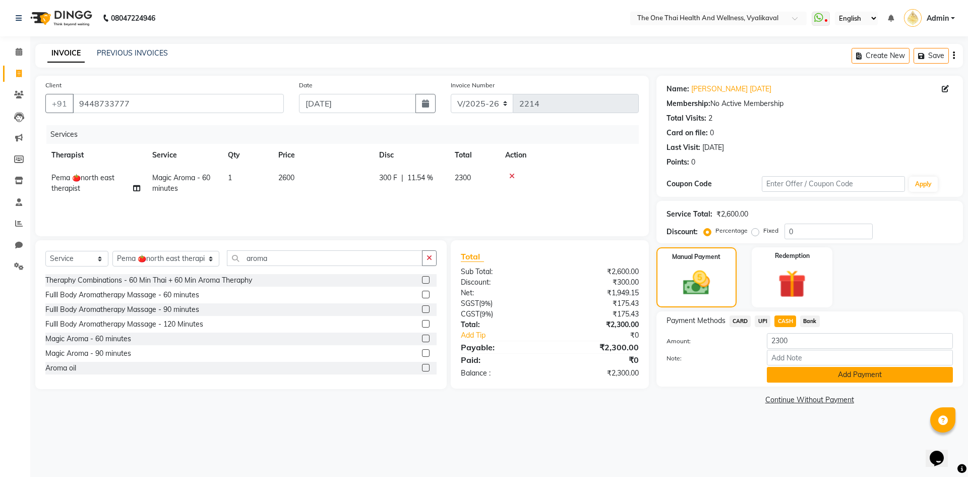
drag, startPoint x: 797, startPoint y: 366, endPoint x: 797, endPoint y: 371, distance: 5.6
click at [797, 366] on div "Amount: 2300 Note: Add Payment" at bounding box center [810, 357] width 286 height 49
click at [793, 379] on button "Add Payment" at bounding box center [860, 375] width 186 height 16
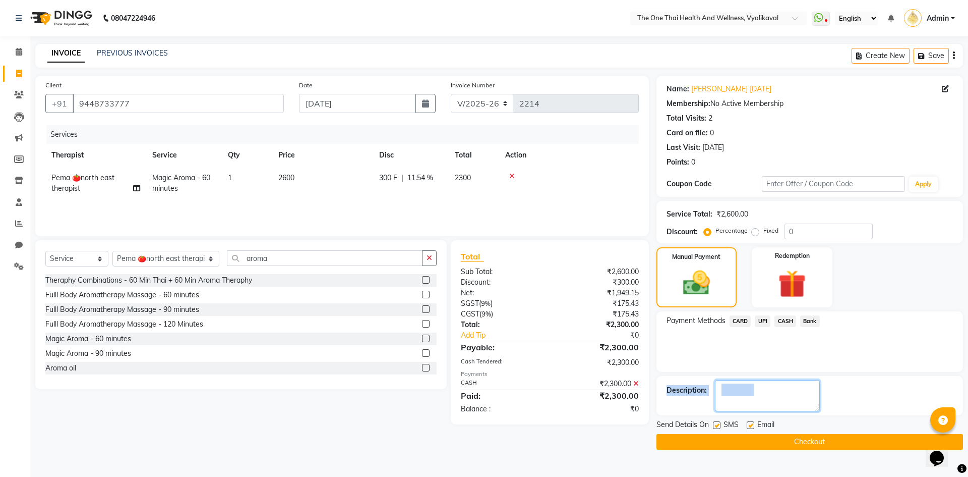
click at [781, 385] on textarea at bounding box center [767, 395] width 105 height 31
type textarea "1690"
click at [788, 441] on button "Checkout" at bounding box center [810, 442] width 307 height 16
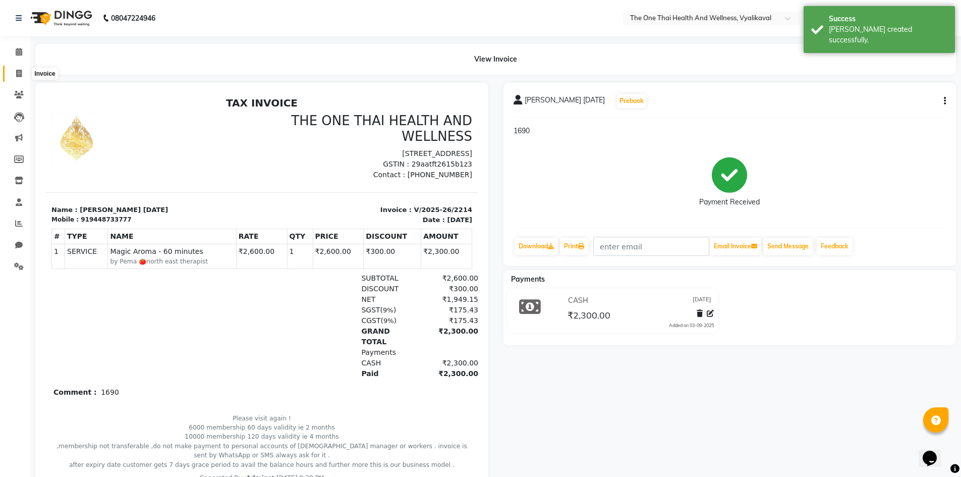
click at [21, 74] on icon at bounding box center [19, 74] width 6 height 8
select select "service"
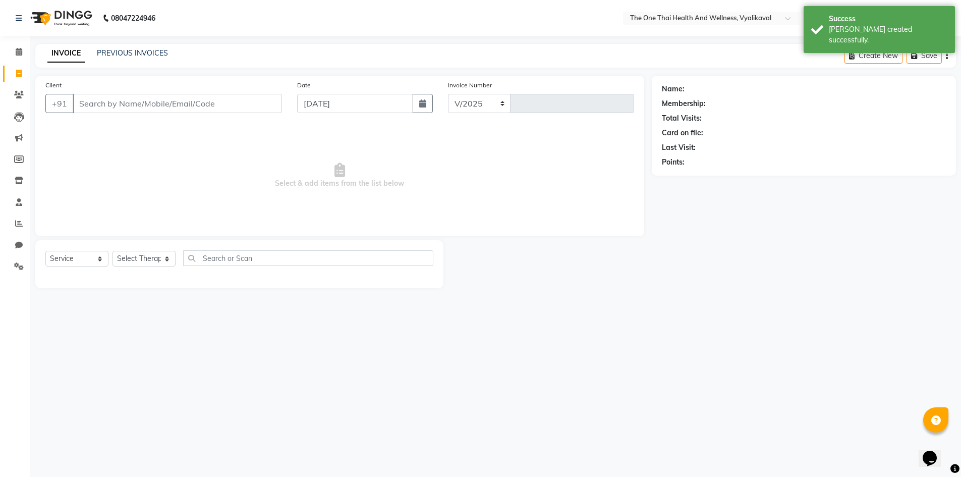
select select "5972"
type input "2215"
click at [103, 105] on input "Client" at bounding box center [177, 103] width 209 height 19
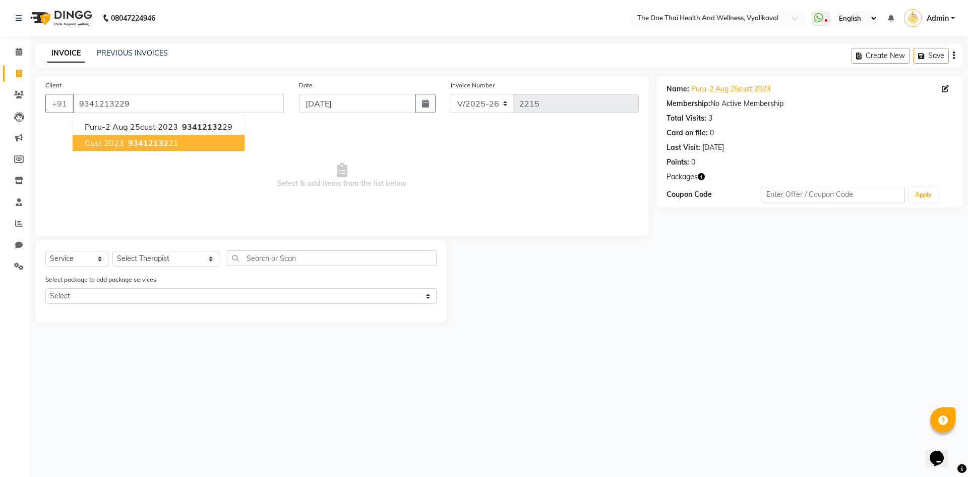
click at [160, 142] on span "93412132" at bounding box center [148, 143] width 40 height 10
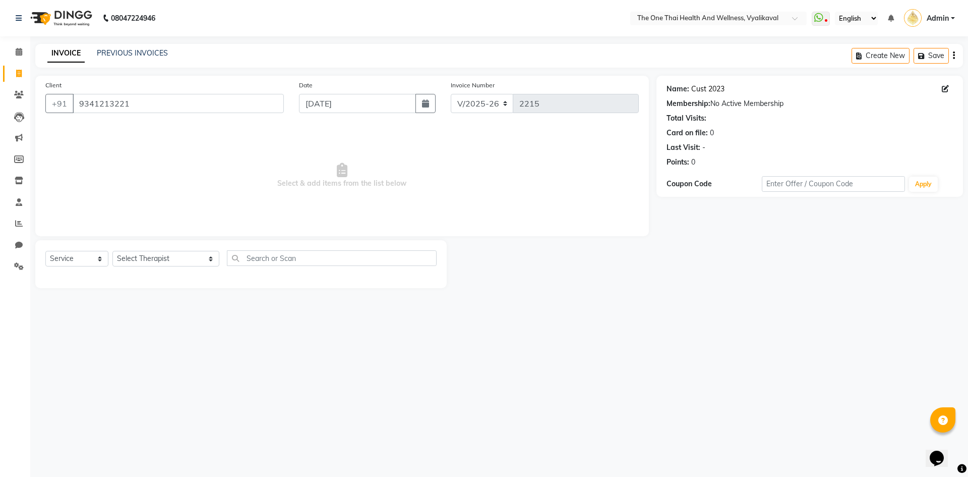
click at [700, 90] on link "Cust 2023" at bounding box center [708, 89] width 33 height 11
click at [149, 106] on input "9341213221" at bounding box center [178, 103] width 211 height 19
click at [150, 100] on input "9341213221" at bounding box center [178, 103] width 211 height 19
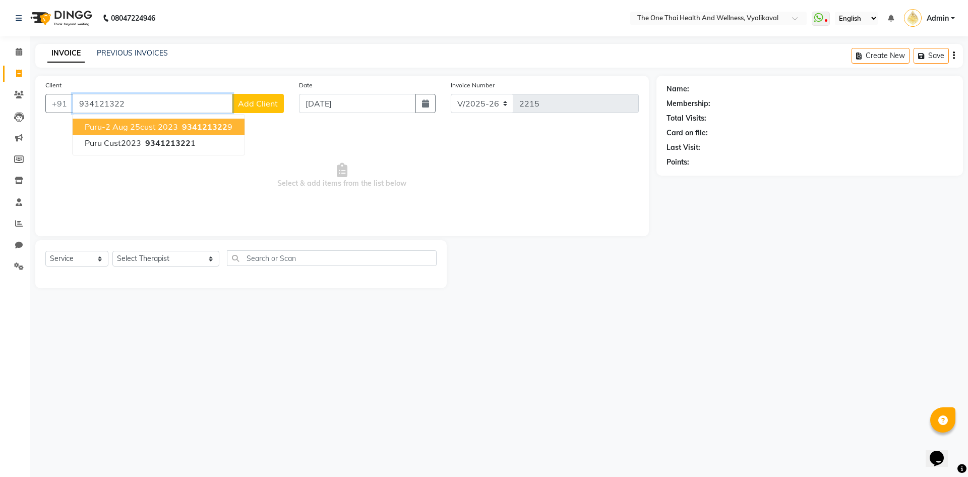
click at [152, 121] on button "puru-2 aug 25cust 2023 934121322 9" at bounding box center [159, 127] width 172 height 16
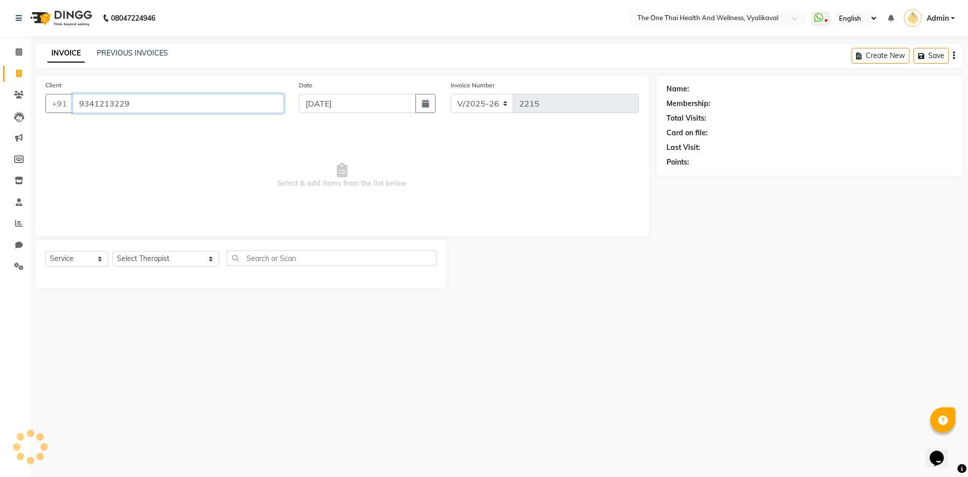
type input "9341213229"
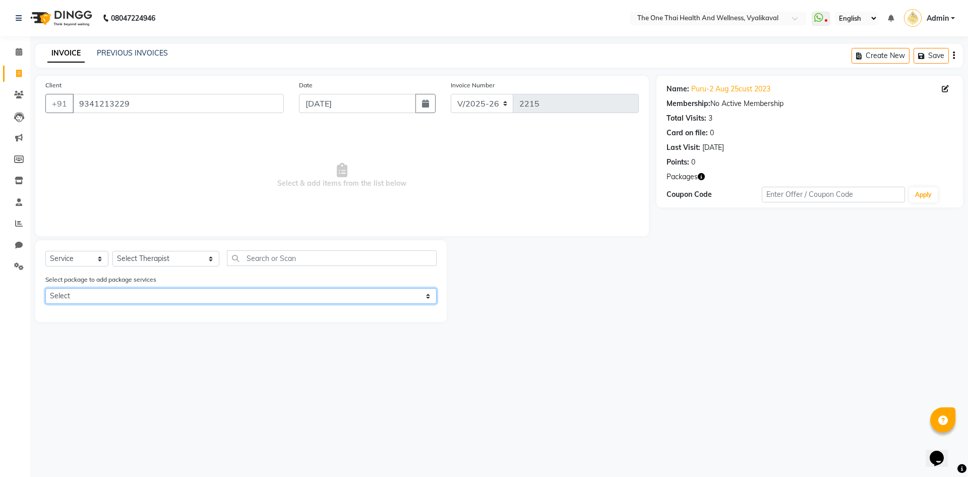
click at [138, 294] on select "Select 10k package 8 hours first 15 days only OFFER" at bounding box center [240, 296] width 391 height 16
select select "1: Object"
click at [45, 288] on select "Select 10k package 8 hours first 15 days only OFFER" at bounding box center [240, 296] width 391 height 16
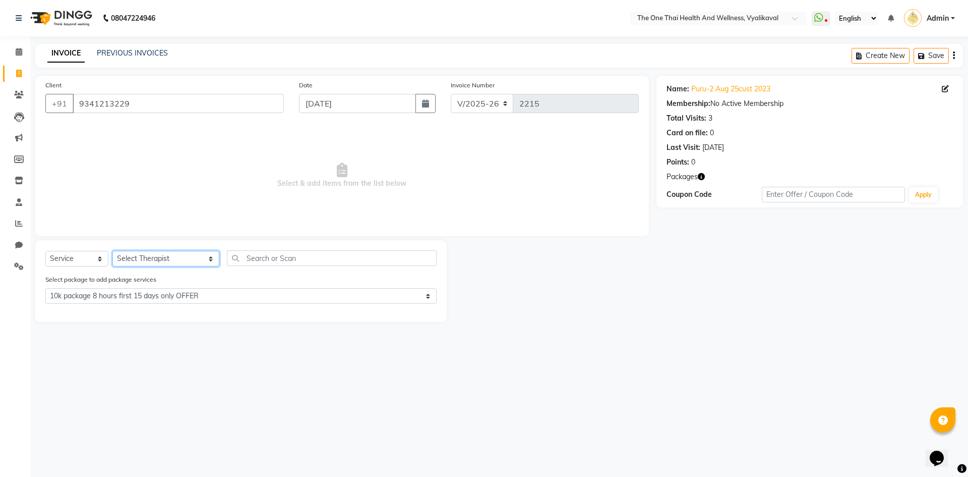
click at [126, 258] on select "Select Therapist Admin Alisha 💚🍏thai therapist Ammy ❤️northeast therapist Beaut…" at bounding box center [165, 259] width 107 height 16
select select "86643"
click at [112, 251] on select "Select Therapist Admin Alisha 💚🍏thai therapist Ammy ❤️northeast therapist Beaut…" at bounding box center [165, 259] width 107 height 16
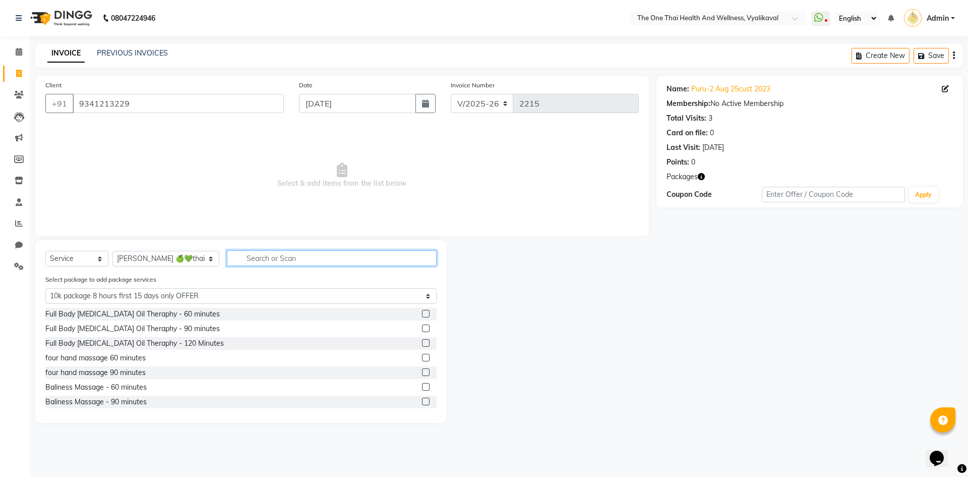
click at [232, 252] on input "text" at bounding box center [332, 258] width 210 height 16
type input "s"
select select "0: undefined"
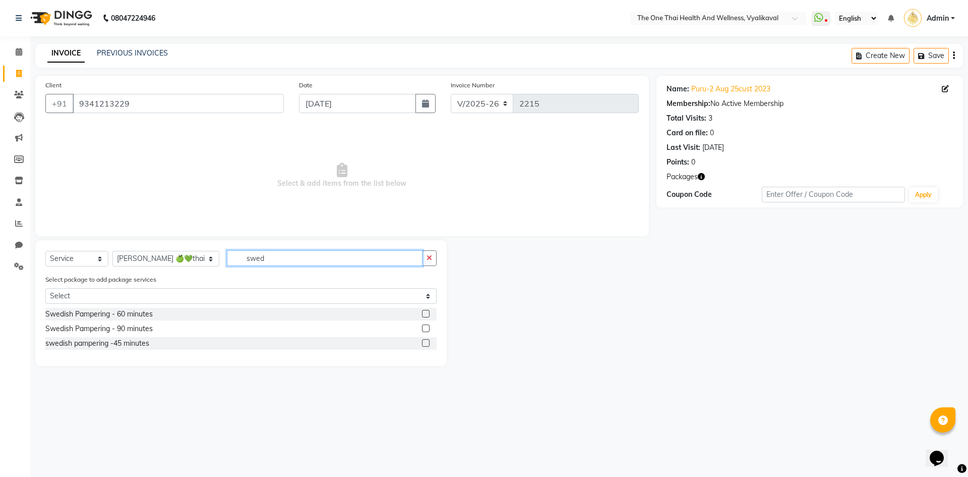
type input "swed"
click at [428, 312] on label at bounding box center [426, 314] width 8 height 8
click at [428, 312] on input "checkbox" at bounding box center [425, 314] width 7 height 7
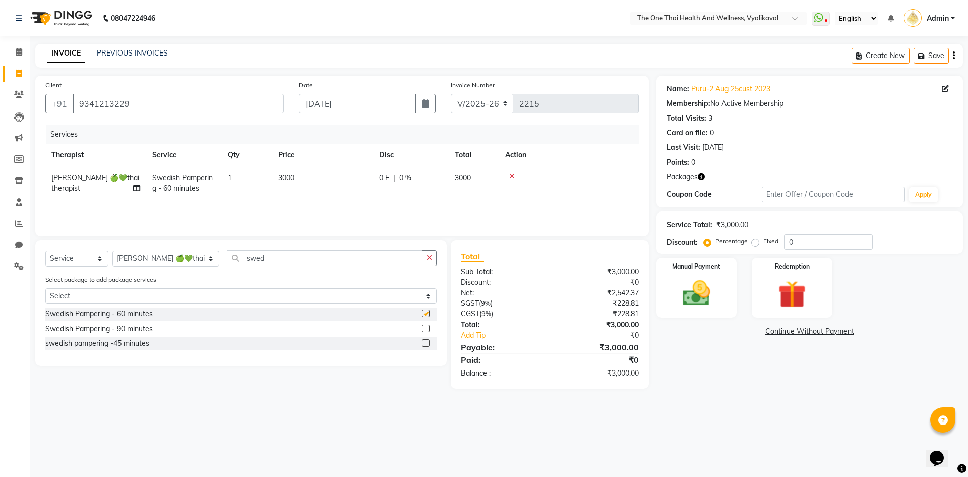
checkbox input "false"
click at [792, 288] on img at bounding box center [792, 294] width 47 height 36
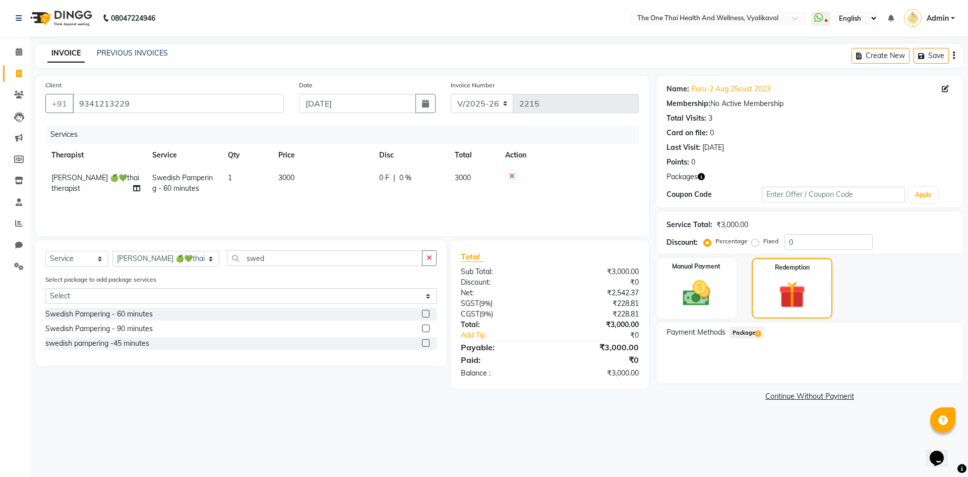
click at [750, 335] on span "Package 1" at bounding box center [747, 332] width 35 height 12
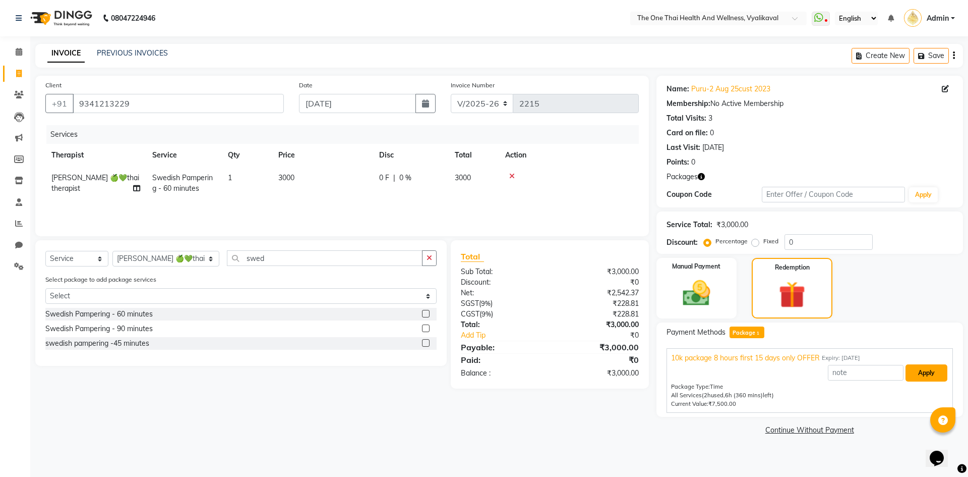
click at [925, 370] on button "Apply" at bounding box center [927, 372] width 42 height 17
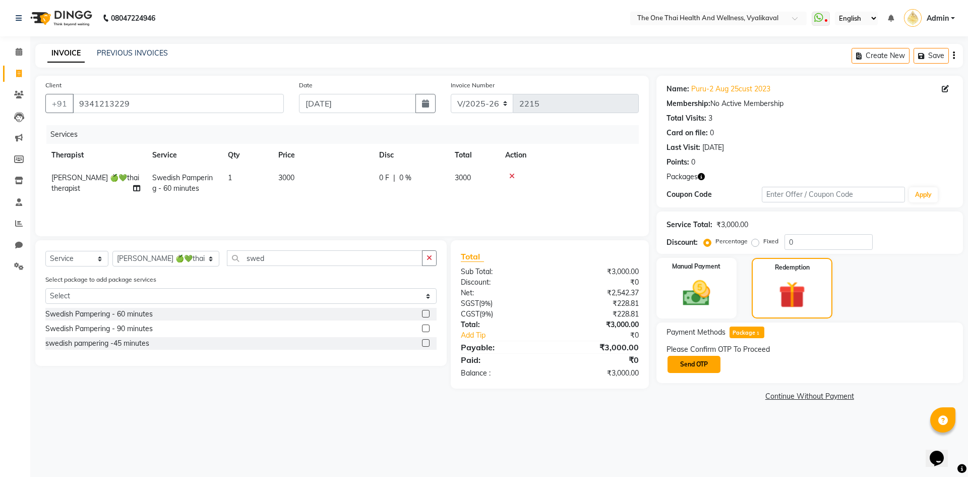
click at [690, 361] on button "Send OTP" at bounding box center [694, 364] width 53 height 17
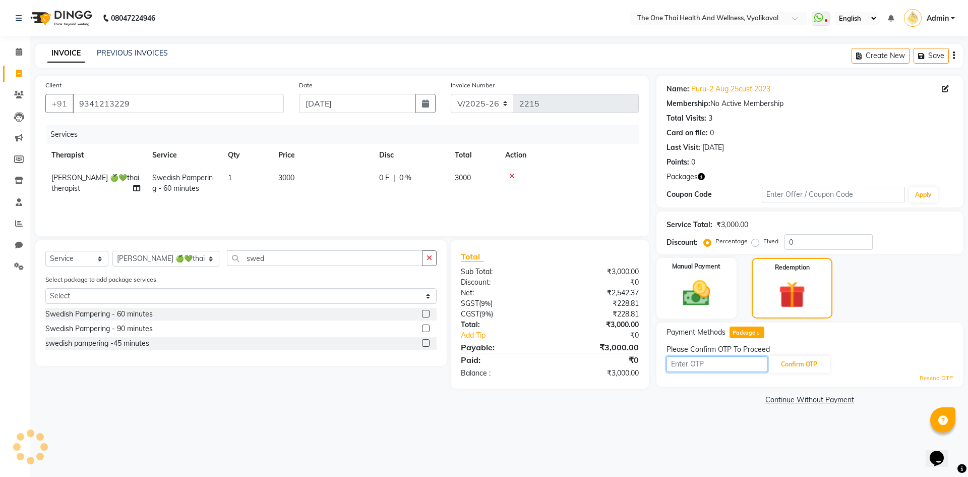
click at [690, 361] on input "text" at bounding box center [717, 364] width 101 height 16
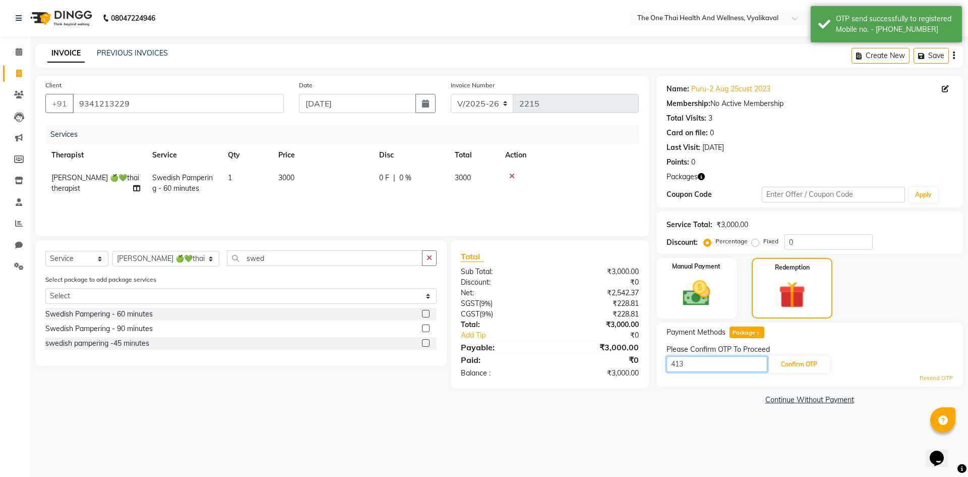
type input "4132"
click at [792, 371] on button "Confirm OTP" at bounding box center [800, 364] width 62 height 17
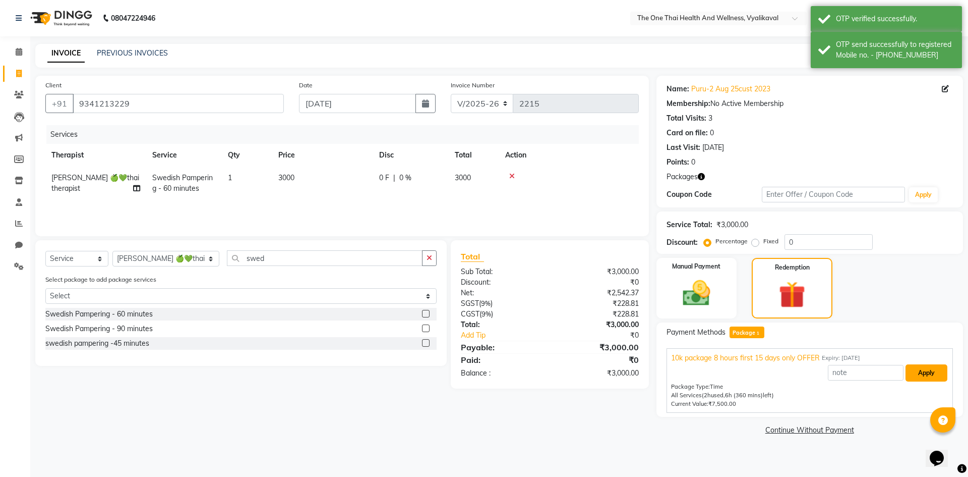
click at [914, 375] on button "Apply" at bounding box center [927, 372] width 42 height 17
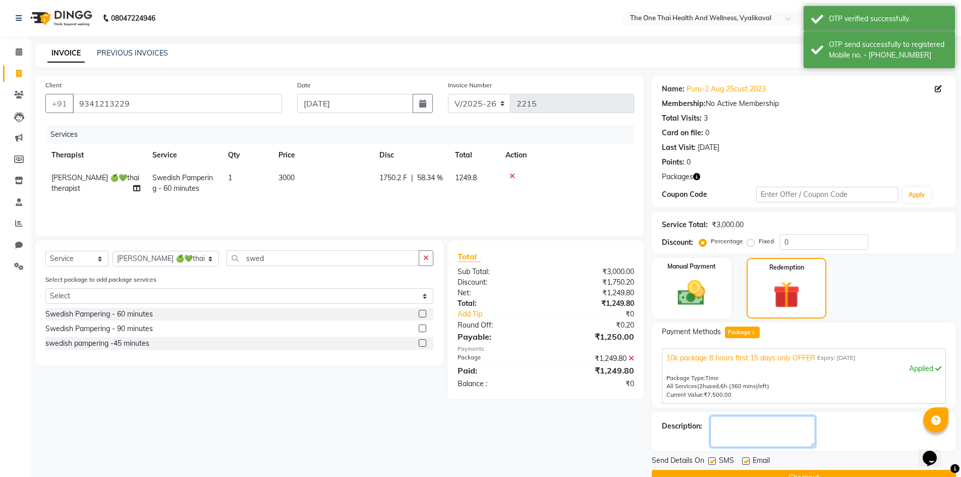
click at [775, 425] on textarea at bounding box center [762, 431] width 105 height 31
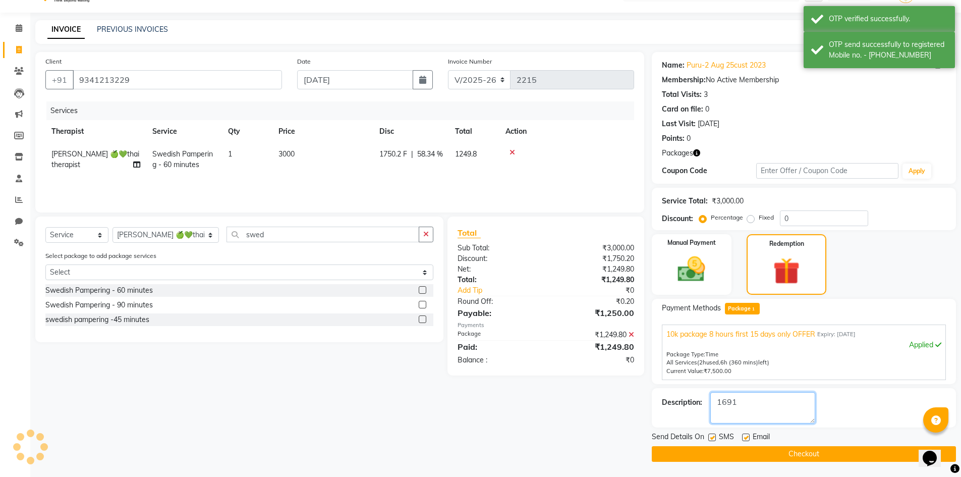
type textarea "1691"
click at [776, 450] on button "Checkout" at bounding box center [804, 454] width 304 height 16
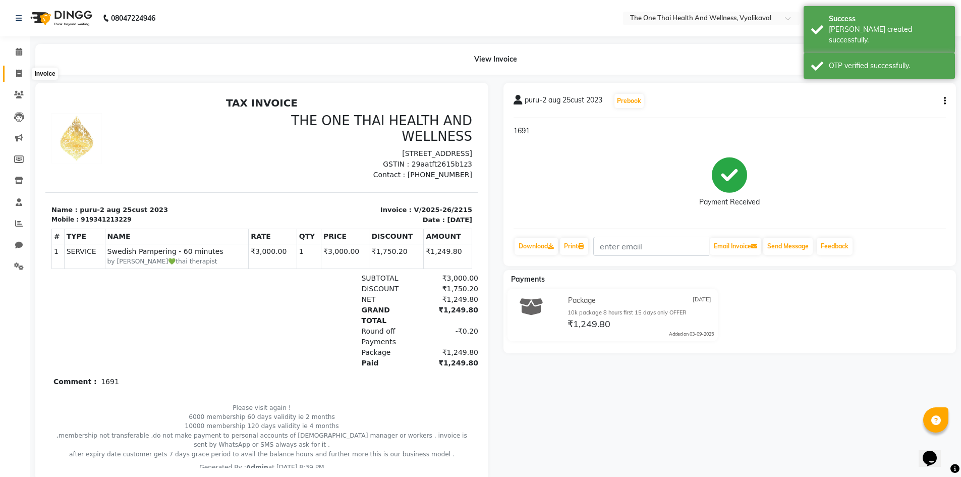
click at [19, 75] on icon at bounding box center [19, 74] width 6 height 8
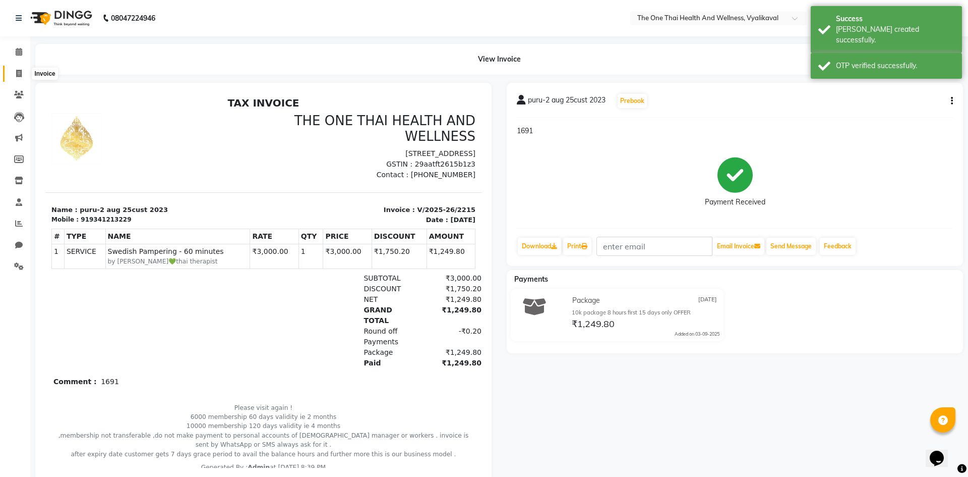
select select "5972"
select select "service"
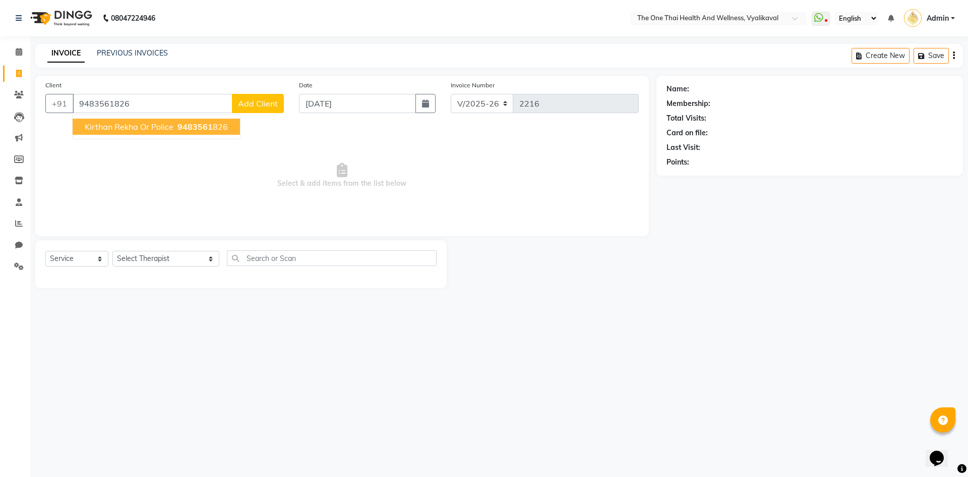
type input "9483561826"
click at [112, 128] on span "Kirthan rekha or police" at bounding box center [129, 127] width 89 height 10
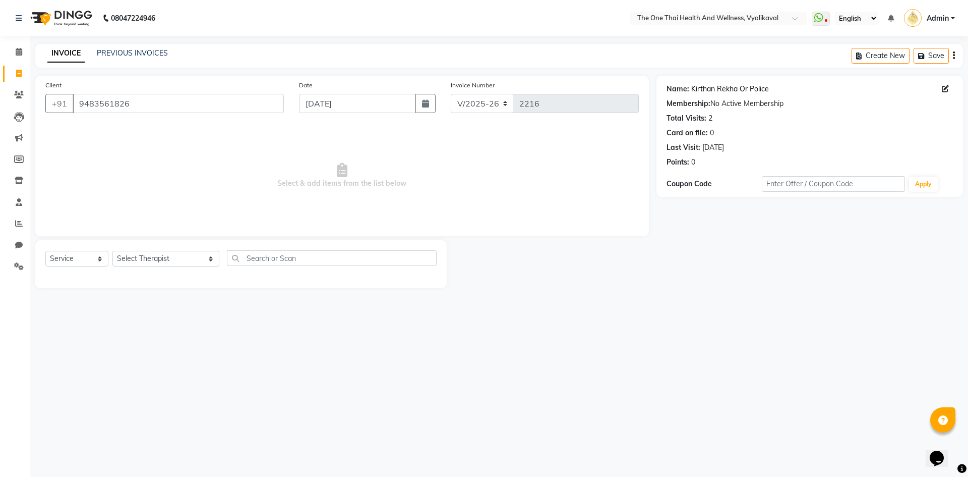
click at [711, 88] on link "Kirthan Rekha Or Police" at bounding box center [731, 89] width 78 height 11
click at [159, 261] on select "Select Therapist Admin Alisha 💚🍏thai therapist Ammy ❤️northeast therapist Beaut…" at bounding box center [165, 259] width 107 height 16
select select "51263"
click at [112, 251] on select "Select Therapist Admin Alisha 💚🍏thai therapist Ammy ❤️northeast therapist Beaut…" at bounding box center [165, 259] width 107 height 16
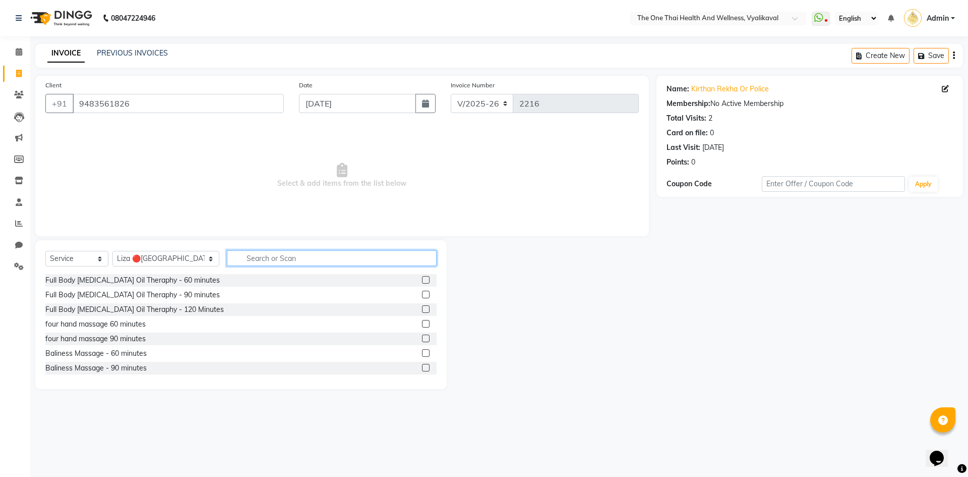
click at [227, 262] on input "text" at bounding box center [332, 258] width 210 height 16
type input "thai"
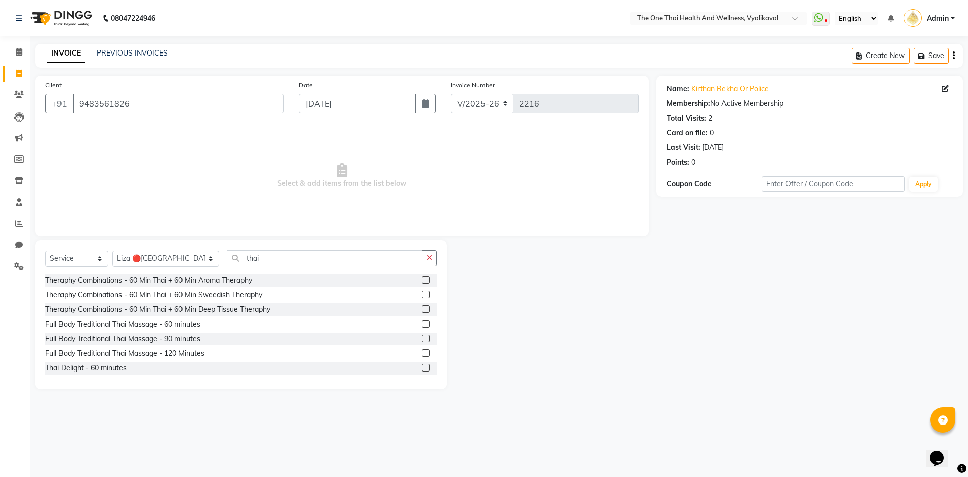
click at [422, 367] on label at bounding box center [426, 368] width 8 height 8
click at [422, 367] on input "checkbox" at bounding box center [425, 368] width 7 height 7
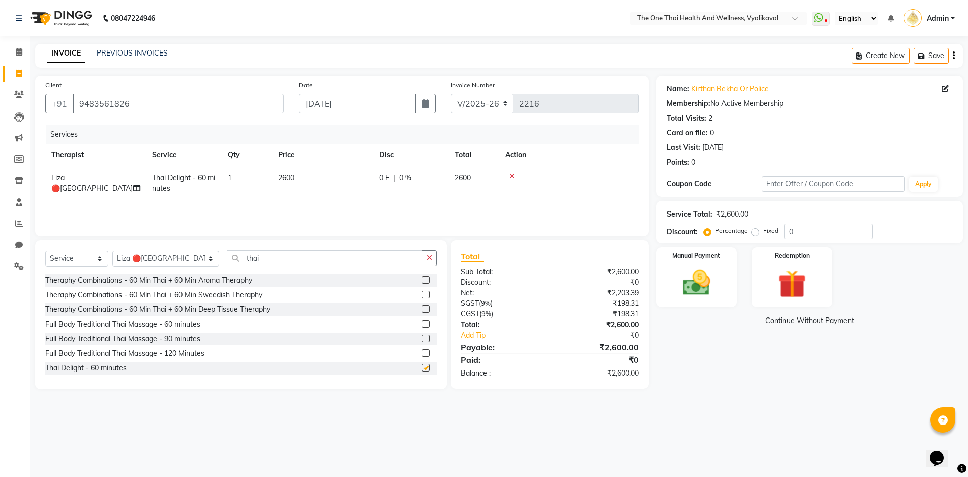
checkbox input "false"
click at [390, 177] on div "0 F | 0 %" at bounding box center [411, 178] width 64 height 11
select select "51263"
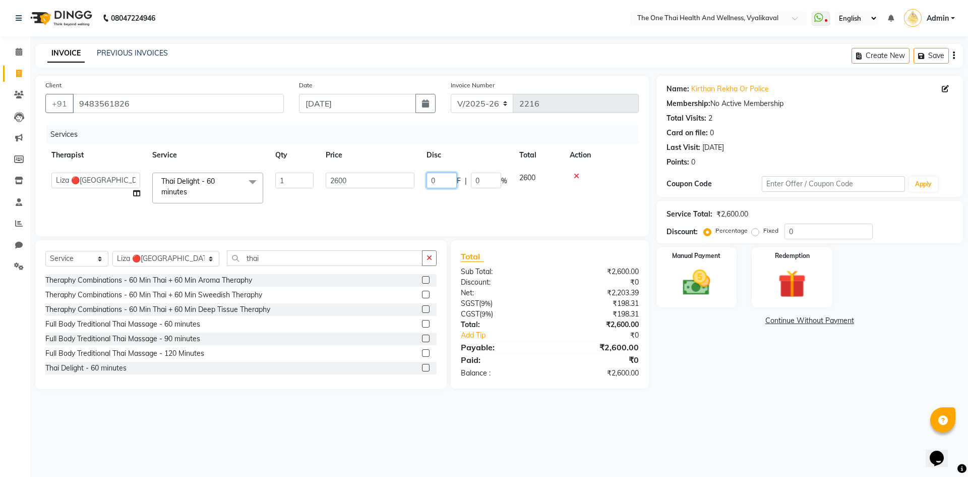
click at [430, 179] on input "0" at bounding box center [442, 181] width 30 height 16
type input "600"
click at [478, 199] on tr "Admin Alisha 💚🍏thai therapist Ammy ❤️northeast therapist Beauty 💚🍅thai therapis…" at bounding box center [342, 187] width 594 height 43
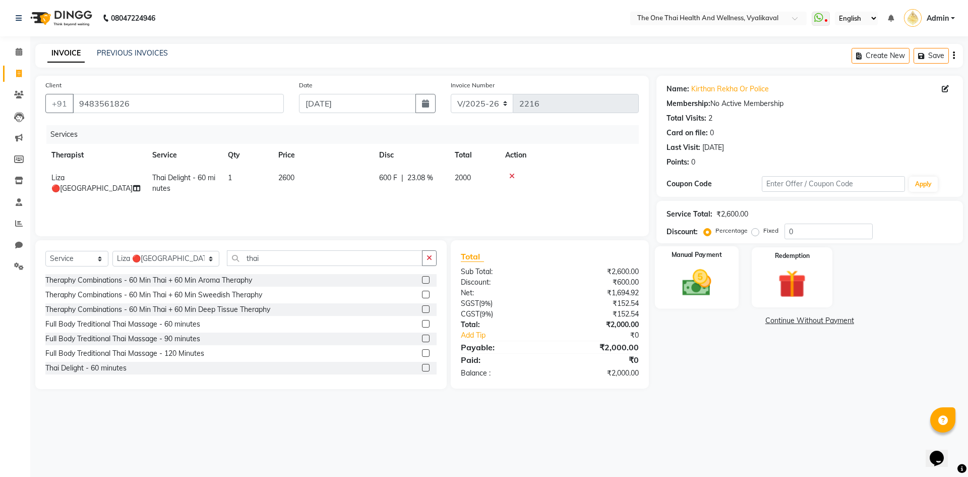
click at [691, 280] on img at bounding box center [696, 282] width 47 height 33
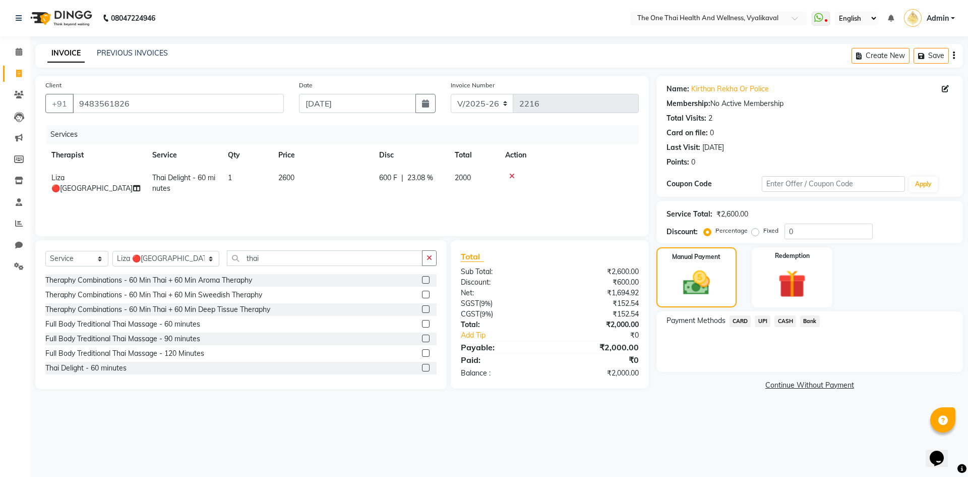
click at [760, 318] on span "UPI" at bounding box center [763, 321] width 16 height 12
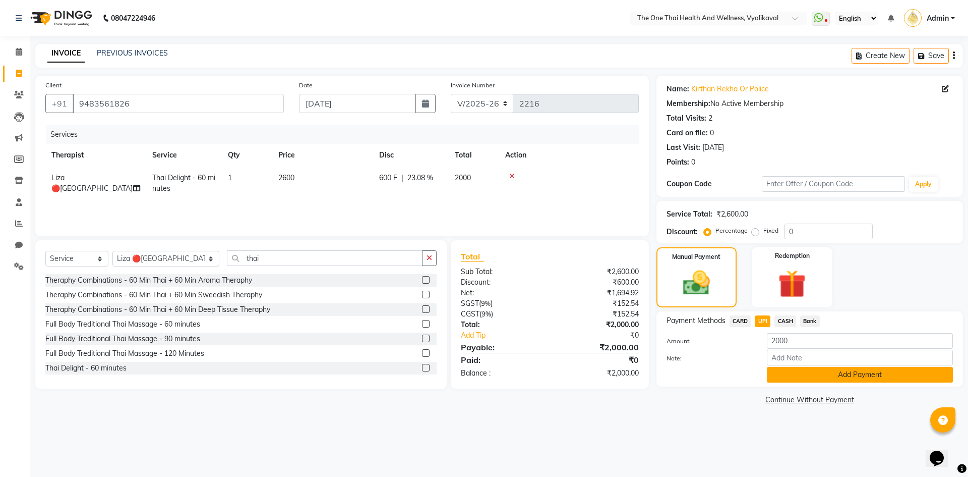
click at [785, 372] on button "Add Payment" at bounding box center [860, 375] width 186 height 16
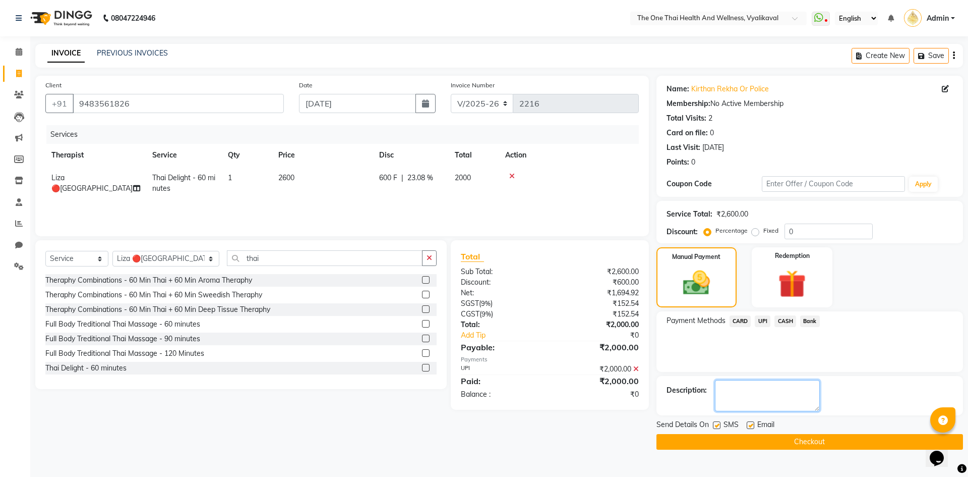
click at [778, 383] on textarea at bounding box center [767, 395] width 105 height 31
type textarea "1692"
click at [715, 426] on label at bounding box center [717, 425] width 8 height 8
click at [715, 426] on input "checkbox" at bounding box center [716, 425] width 7 height 7
checkbox input "false"
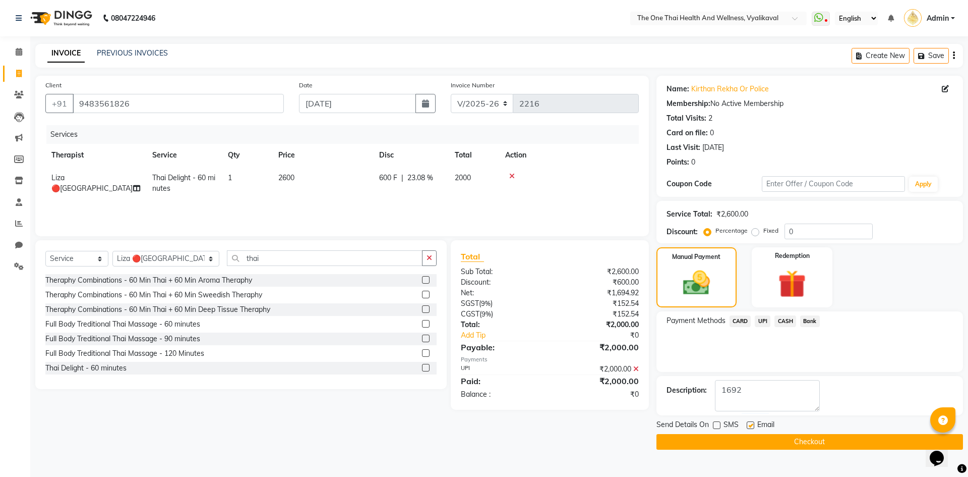
click at [754, 426] on label at bounding box center [751, 425] width 8 height 8
click at [754, 426] on input "checkbox" at bounding box center [750, 425] width 7 height 7
checkbox input "false"
click at [751, 441] on button "Checkout" at bounding box center [810, 442] width 307 height 16
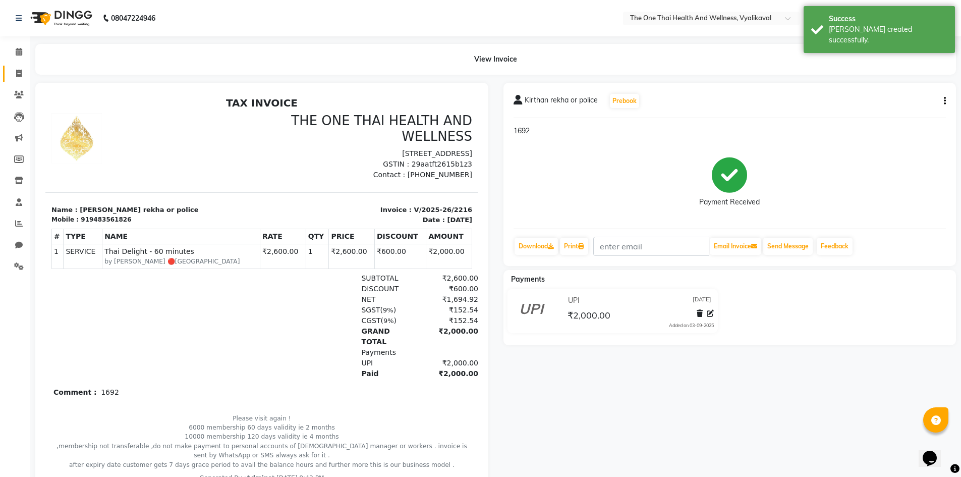
click at [11, 73] on span at bounding box center [19, 74] width 18 height 12
select select "service"
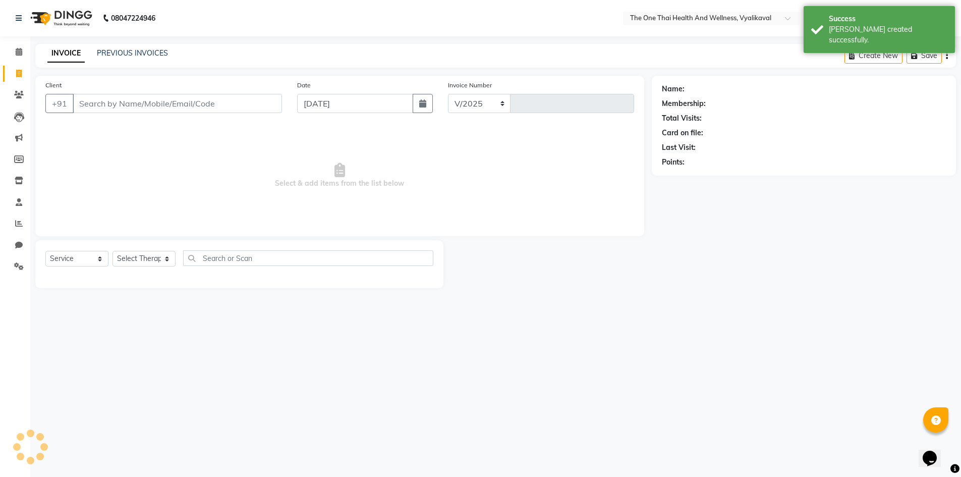
click at [88, 98] on input "Client" at bounding box center [177, 103] width 209 height 19
select select "5972"
type input "2217"
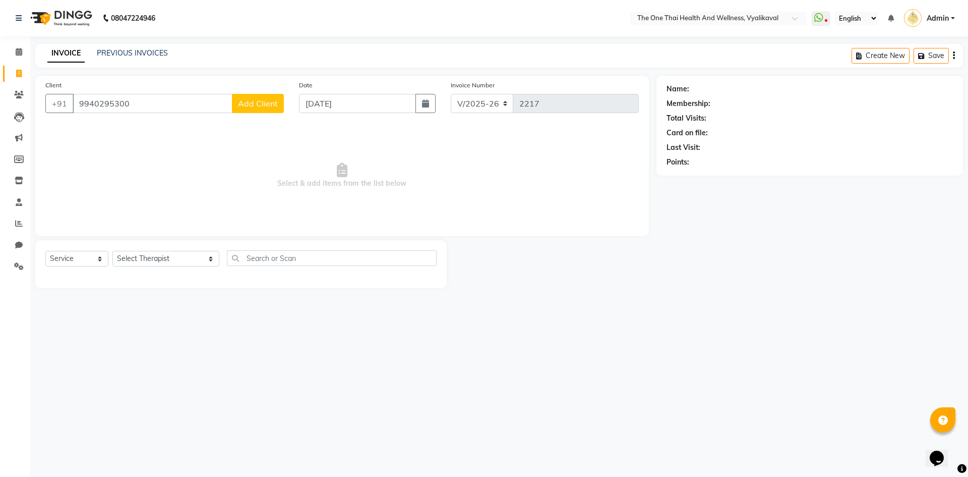
type input "9940295300"
click at [264, 98] on button "Add Client" at bounding box center [258, 103] width 52 height 19
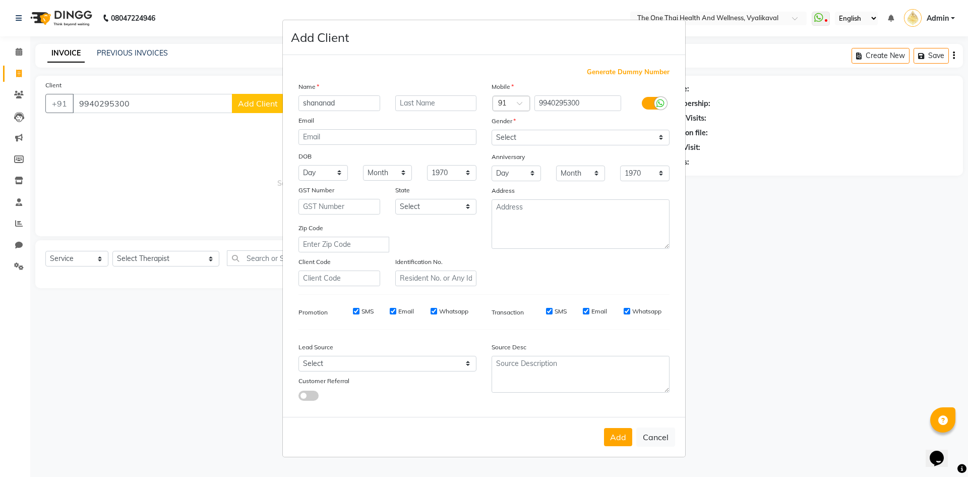
type input "shananad"
type input "[DATE]"
click at [509, 141] on select "Select Male Female Other Prefer Not To Say" at bounding box center [581, 138] width 178 height 16
select select "[DEMOGRAPHIC_DATA]"
click at [492, 130] on select "Select Male Female Other Prefer Not To Say" at bounding box center [581, 138] width 178 height 16
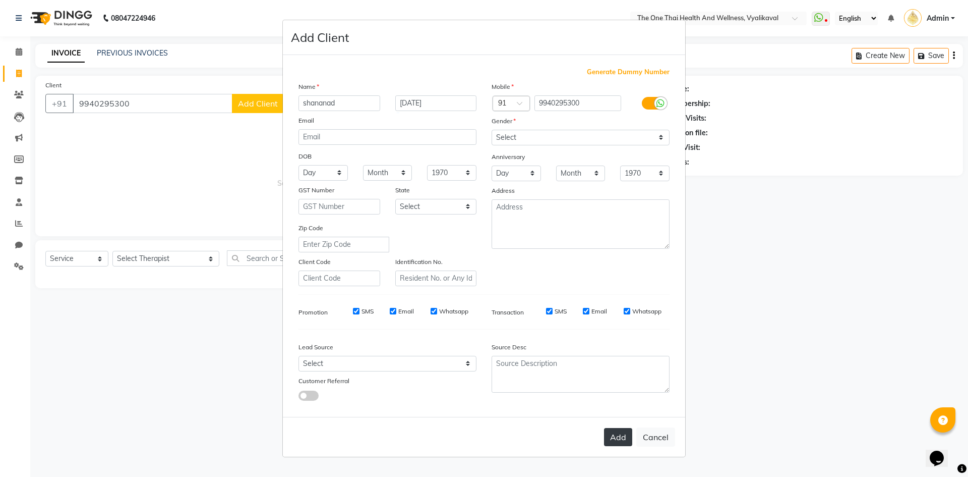
click at [613, 436] on button "Add" at bounding box center [618, 437] width 28 height 18
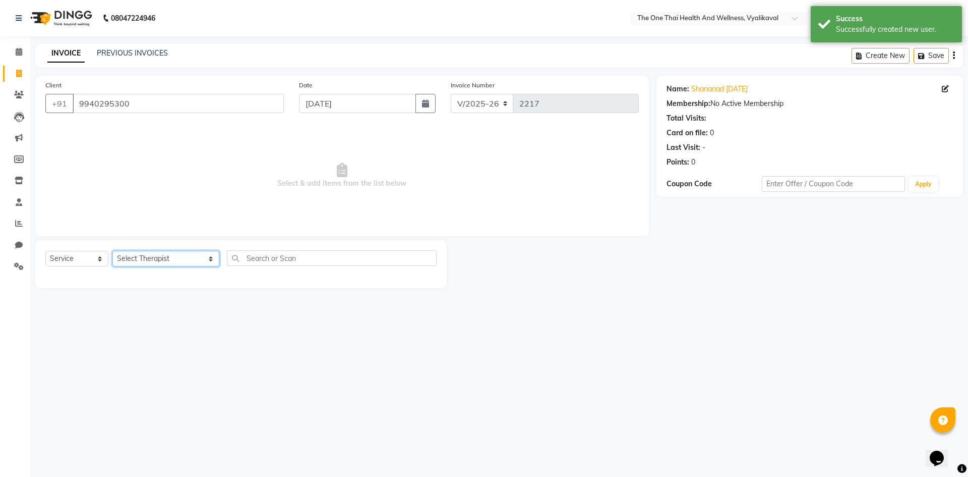
click at [152, 258] on select "Select Therapist Admin Alisha 💚🍏thai therapist Ammy ❤️northeast therapist Beaut…" at bounding box center [165, 259] width 107 height 16
select select "88555"
click at [112, 251] on select "Select Therapist Admin Alisha 💚🍏thai therapist Ammy ❤️northeast therapist Beaut…" at bounding box center [165, 259] width 107 height 16
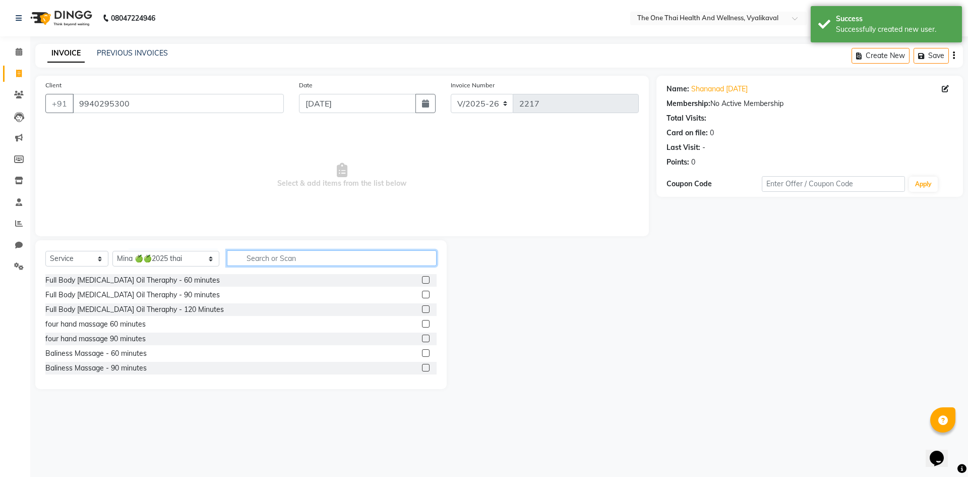
click at [255, 262] on input "text" at bounding box center [332, 258] width 210 height 16
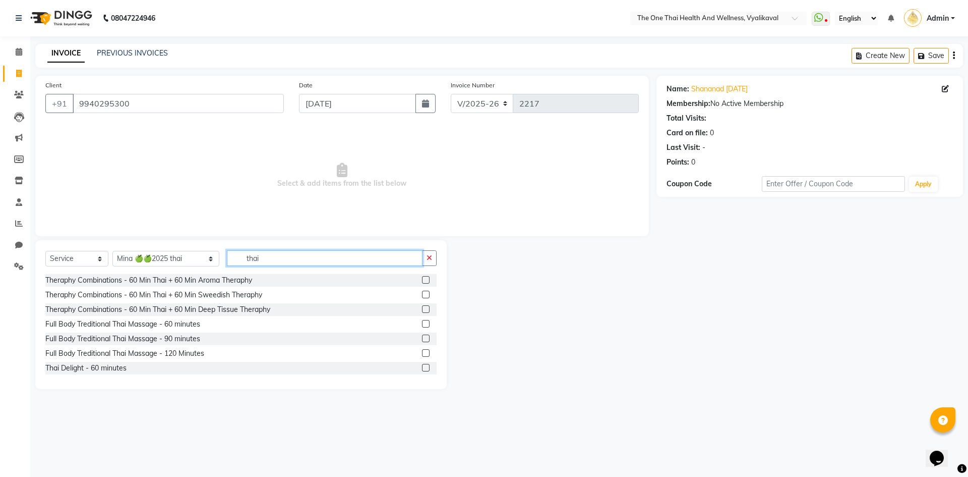
type input "thai"
click at [422, 367] on label at bounding box center [426, 368] width 8 height 8
click at [422, 367] on input "checkbox" at bounding box center [425, 368] width 7 height 7
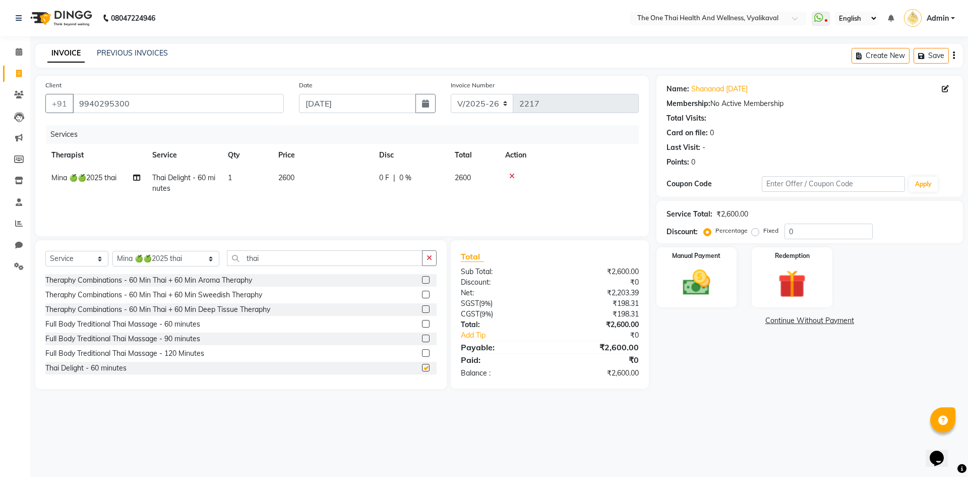
checkbox input "false"
click at [403, 177] on span "0 %" at bounding box center [405, 178] width 12 height 11
select select "88555"
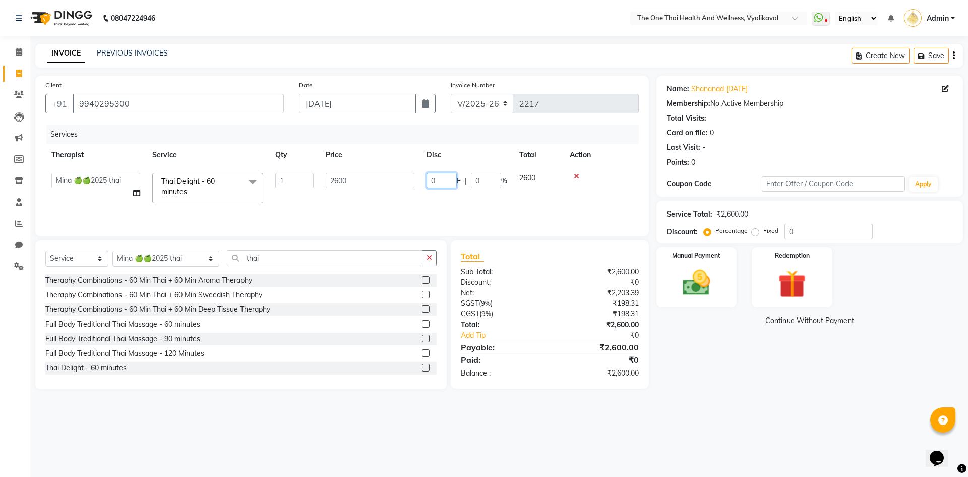
click at [429, 177] on input "0" at bounding box center [442, 181] width 30 height 16
type input "600"
click at [489, 201] on div "Services Therapist Service Qty Price Disc Total Action Admin Alisha 💚🍏thai ther…" at bounding box center [342, 175] width 594 height 101
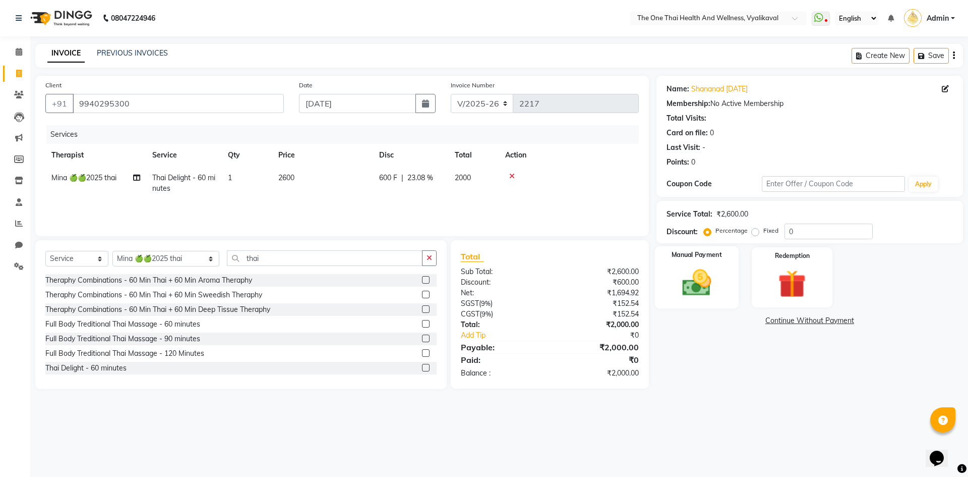
click at [692, 286] on img at bounding box center [696, 282] width 47 height 33
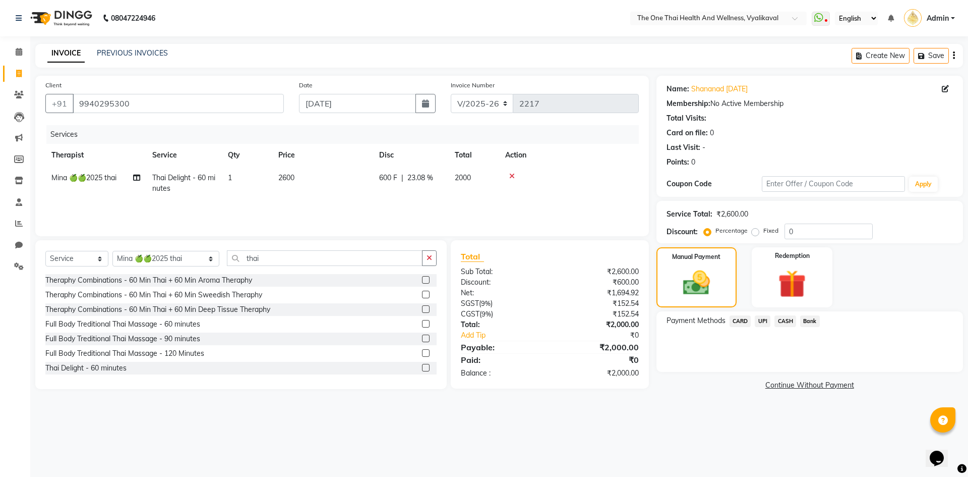
click at [783, 320] on span "CASH" at bounding box center [786, 321] width 22 height 12
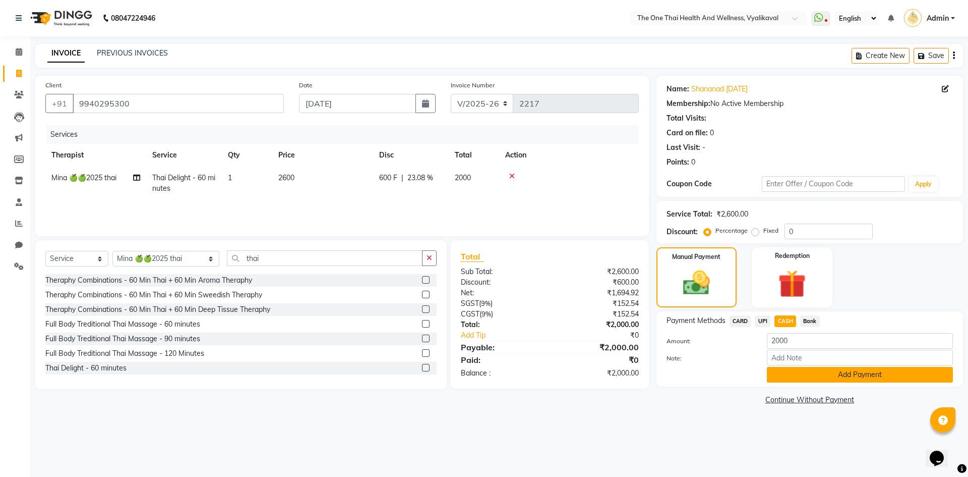
click at [784, 375] on button "Add Payment" at bounding box center [860, 375] width 186 height 16
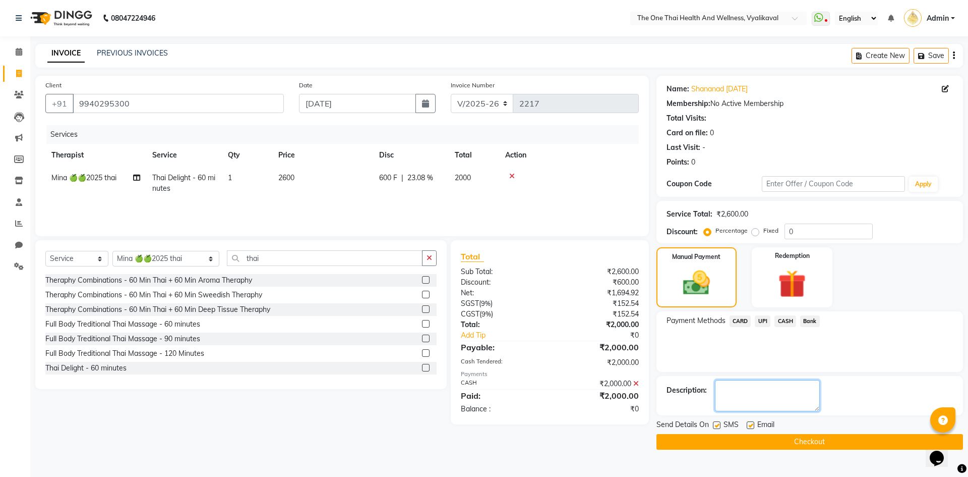
click at [771, 410] on textarea at bounding box center [767, 395] width 105 height 31
type textarea "1693"
click at [764, 442] on button "Checkout" at bounding box center [810, 442] width 307 height 16
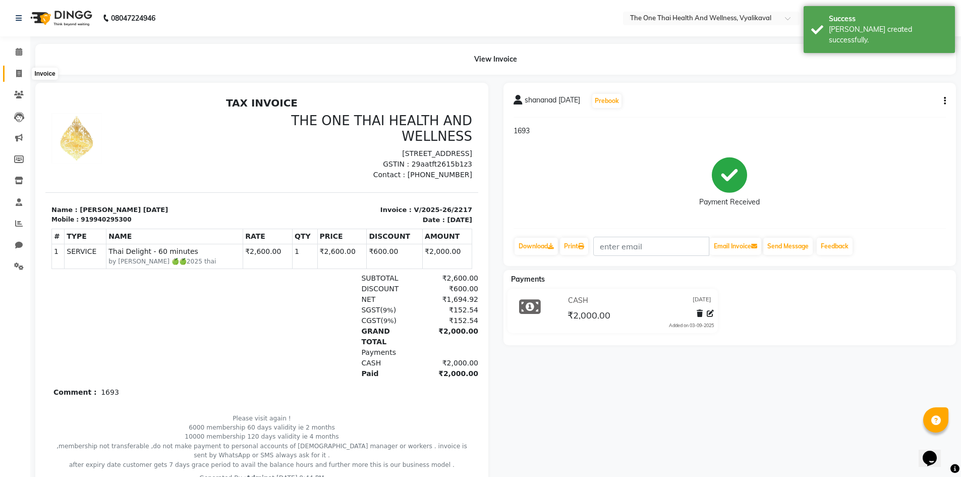
click at [24, 72] on span at bounding box center [19, 74] width 18 height 12
select select "service"
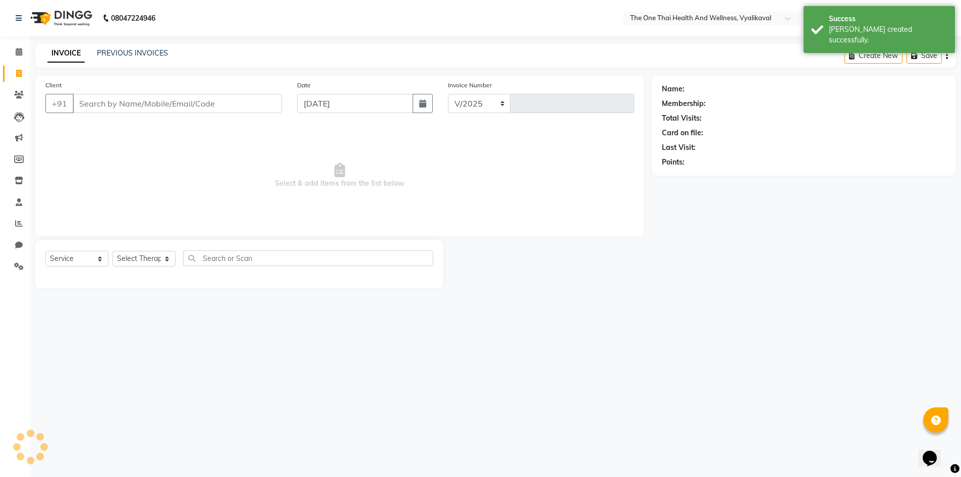
click at [93, 102] on input "Client" at bounding box center [177, 103] width 209 height 19
select select "5972"
type input "2218"
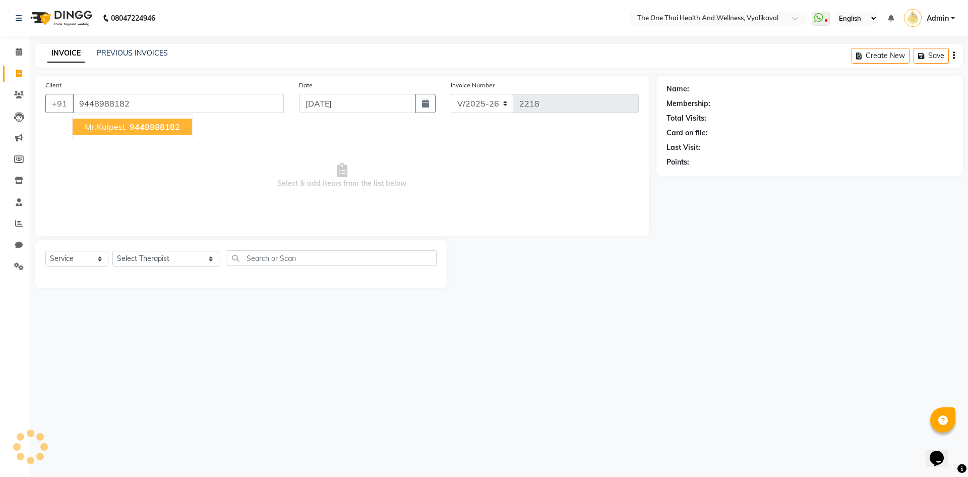
type input "9448988182"
click at [118, 124] on span "Mr.Kalpest" at bounding box center [105, 127] width 41 height 10
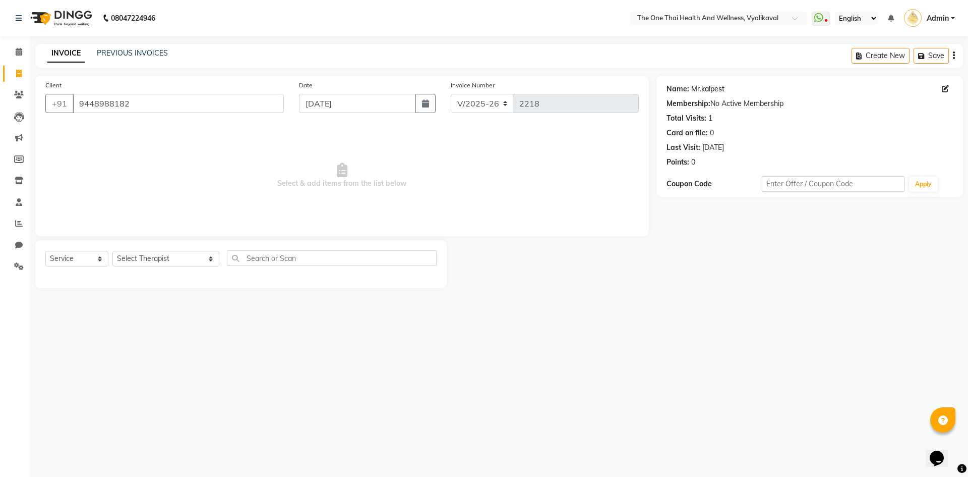
click at [706, 87] on link "Mr.kalpest" at bounding box center [708, 89] width 33 height 11
click at [168, 254] on select "Select Therapist Admin Alisha 💚🍏thai therapist Ammy ❤️northeast therapist Beaut…" at bounding box center [165, 259] width 107 height 16
select select "60154"
click at [112, 251] on select "Select Therapist Admin Alisha 💚🍏thai therapist Ammy ❤️northeast therapist Beaut…" at bounding box center [165, 259] width 107 height 16
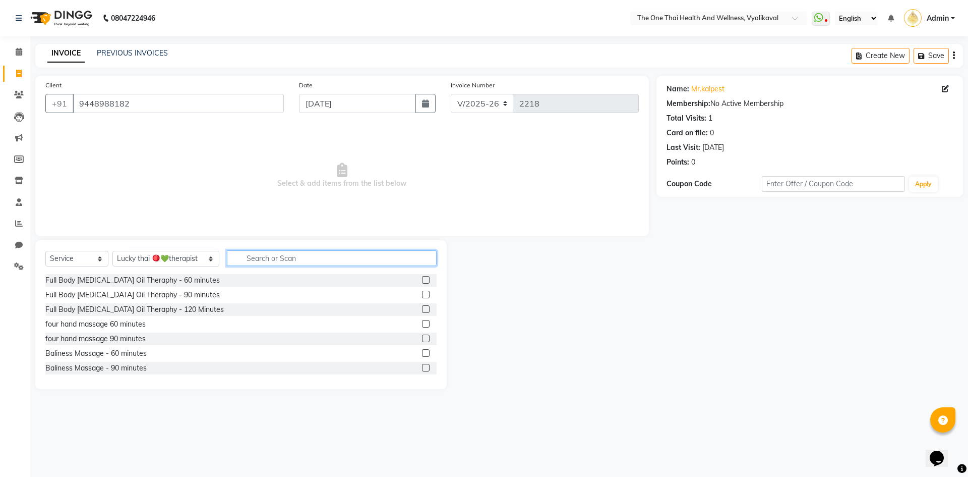
click at [235, 253] on input "text" at bounding box center [332, 258] width 210 height 16
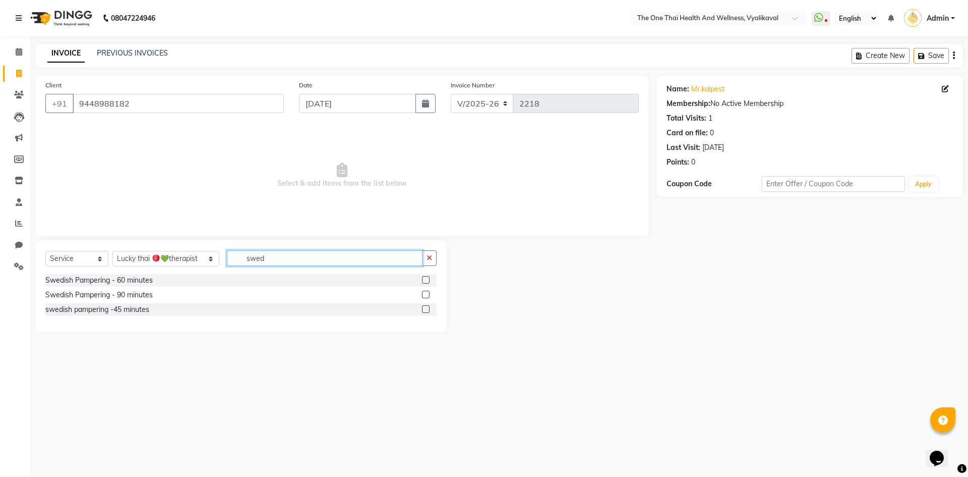
type input "swed"
click at [425, 279] on label at bounding box center [426, 280] width 8 height 8
click at [425, 279] on input "checkbox" at bounding box center [425, 280] width 7 height 7
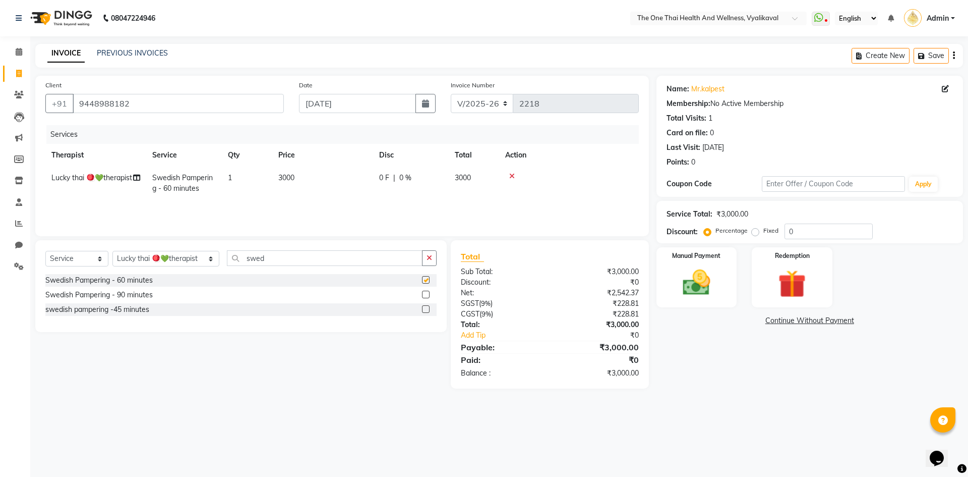
checkbox input "false"
click at [383, 170] on td "0 F | 0 %" at bounding box center [411, 182] width 76 height 33
select select "60154"
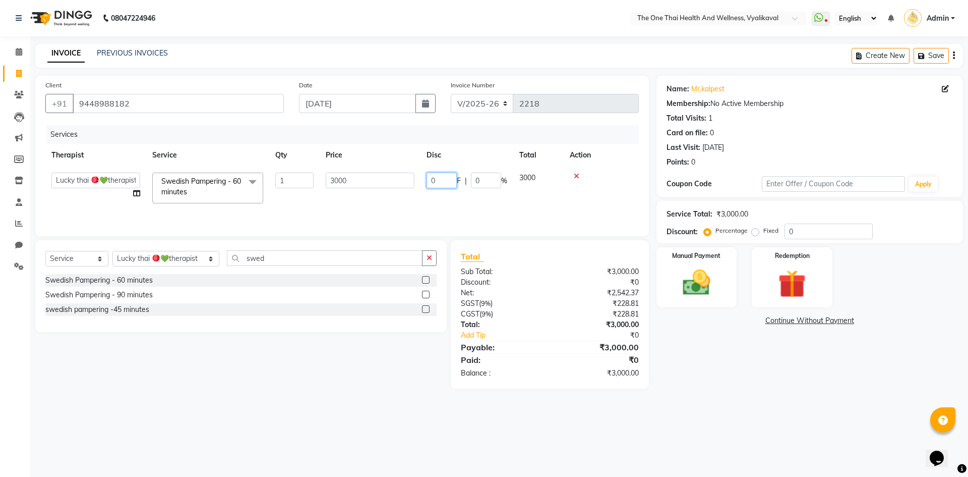
click at [433, 176] on input "0" at bounding box center [442, 181] width 30 height 16
type input "500"
click at [448, 200] on div "Services Therapist Service Qty Price Disc Total Action Admin Alisha 💚🍏thai ther…" at bounding box center [342, 175] width 594 height 101
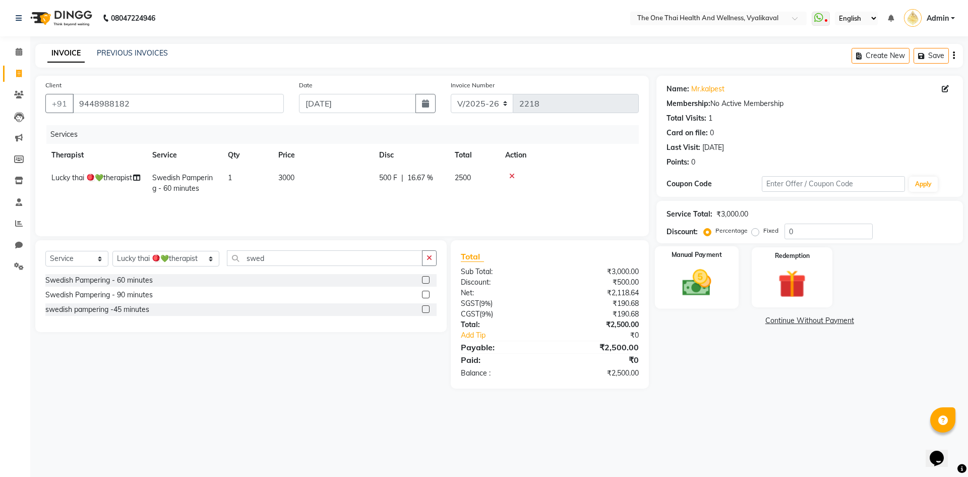
click at [722, 297] on div "Manual Payment" at bounding box center [697, 277] width 84 height 62
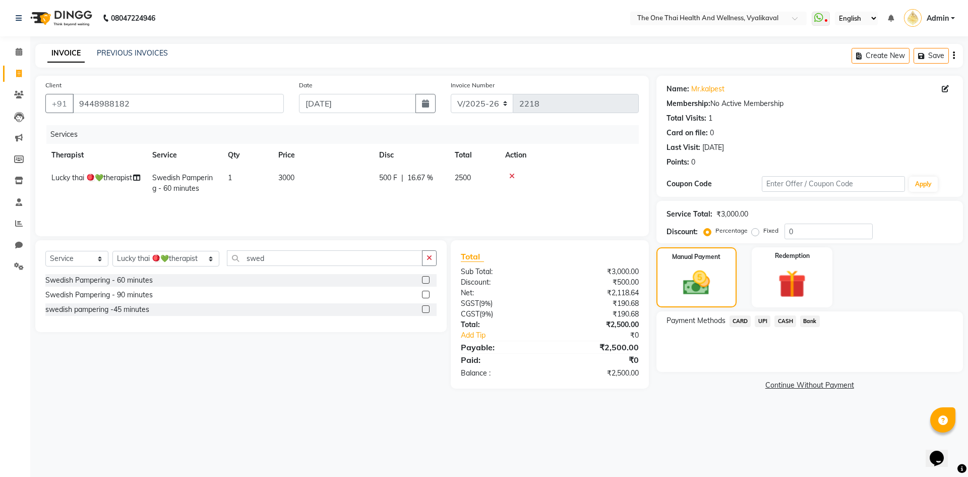
click at [785, 321] on span "CASH" at bounding box center [786, 321] width 22 height 12
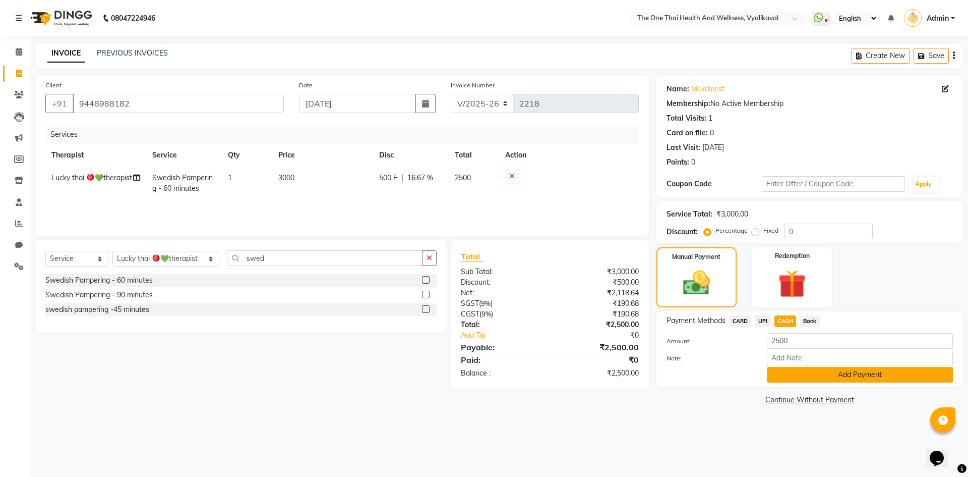
click at [771, 370] on button "Add Payment" at bounding box center [860, 375] width 186 height 16
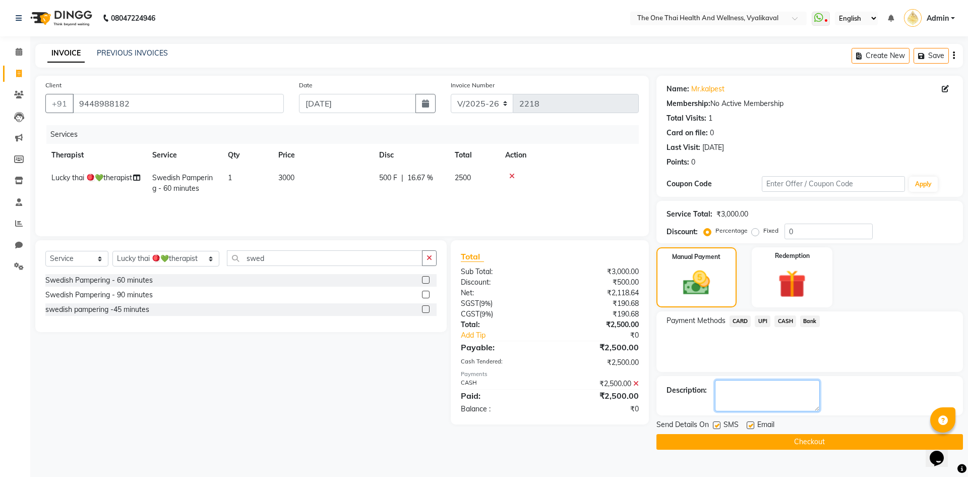
click at [719, 396] on textarea at bounding box center [767, 395] width 105 height 31
type textarea "1694"
click at [719, 426] on label at bounding box center [717, 425] width 8 height 8
click at [719, 426] on input "checkbox" at bounding box center [716, 425] width 7 height 7
checkbox input "false"
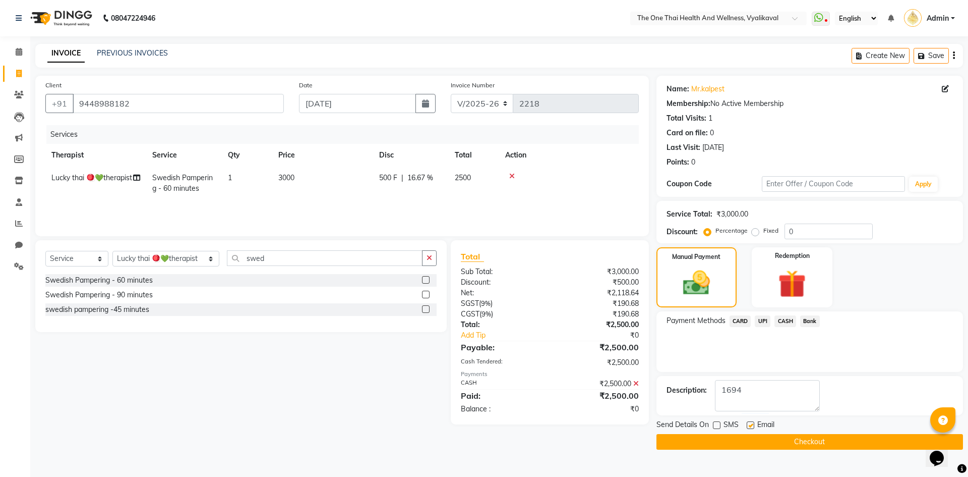
click at [750, 427] on label at bounding box center [751, 425] width 8 height 8
click at [750, 427] on input "checkbox" at bounding box center [750, 425] width 7 height 7
checkbox input "false"
click at [746, 445] on button "Checkout" at bounding box center [810, 442] width 307 height 16
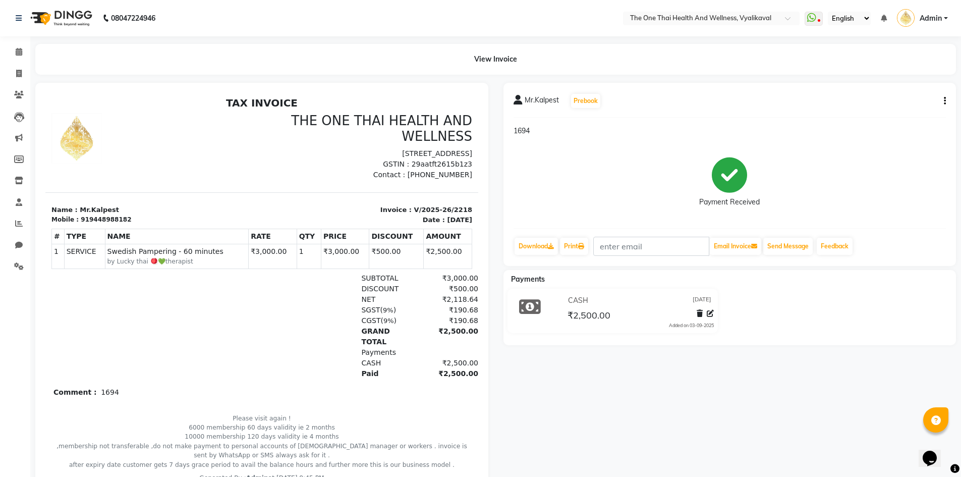
click at [931, 14] on span "Admin" at bounding box center [931, 18] width 22 height 11
click at [901, 75] on link "Sign out" at bounding box center [896, 73] width 92 height 16
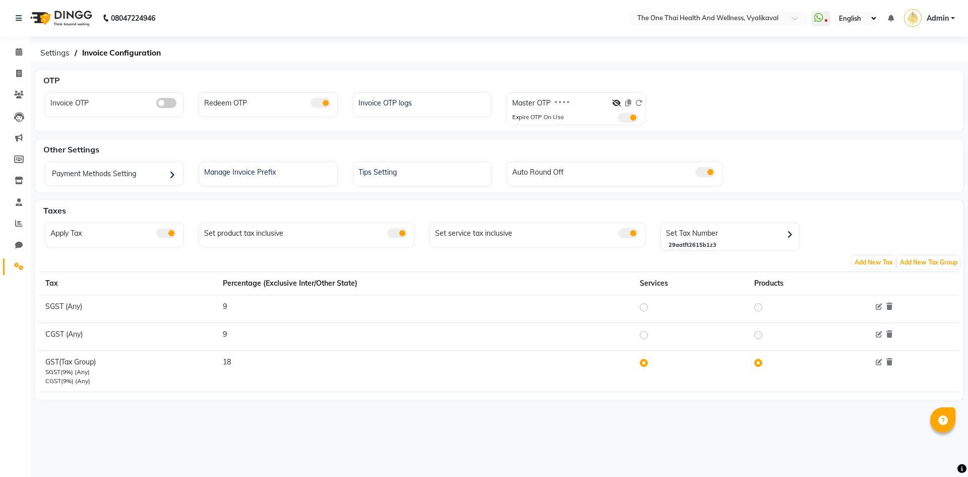
click at [617, 98] on span at bounding box center [616, 102] width 9 height 9
click at [617, 100] on icon at bounding box center [616, 102] width 9 height 7
click at [638, 102] on icon at bounding box center [639, 102] width 7 height 7
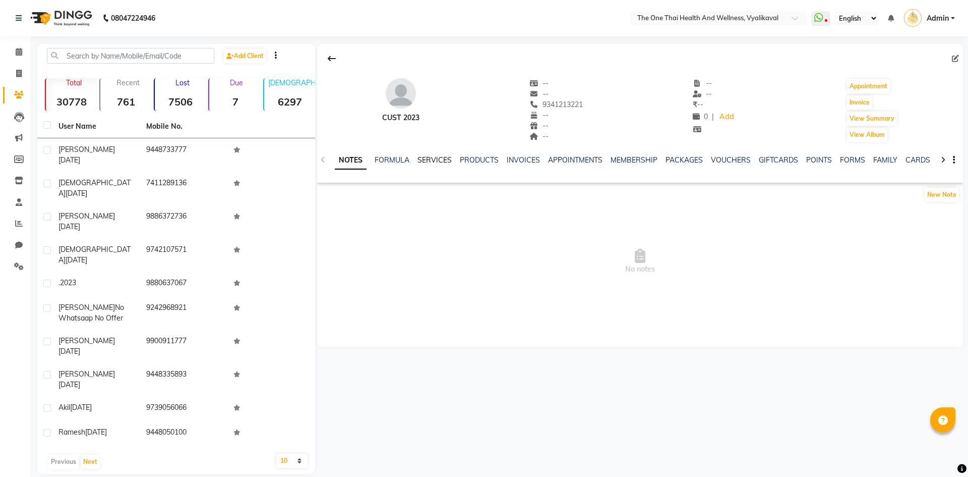
click at [446, 159] on link "SERVICES" at bounding box center [435, 159] width 34 height 9
click at [953, 58] on icon at bounding box center [955, 58] width 7 height 7
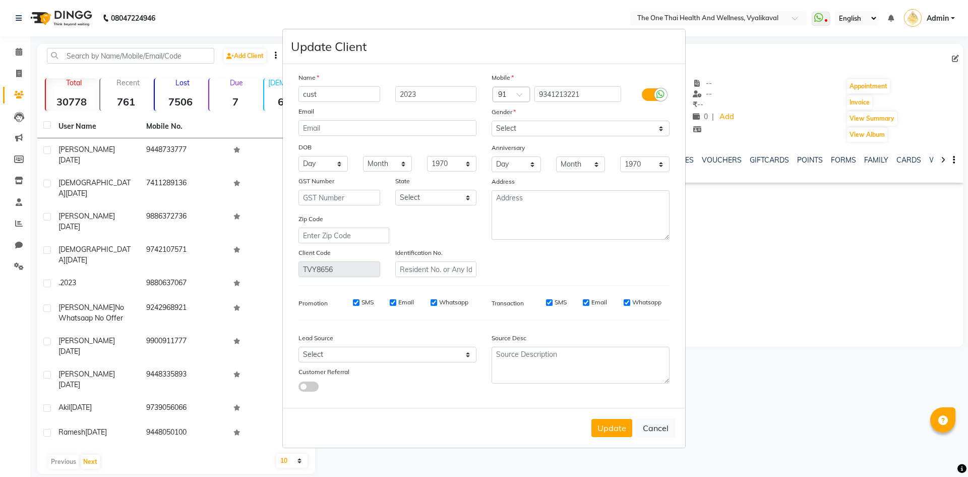
click at [369, 97] on input "cust" at bounding box center [340, 94] width 82 height 16
type input "c"
type input "puru"
click at [400, 92] on input "2023" at bounding box center [436, 94] width 82 height 16
type input "cust2023"
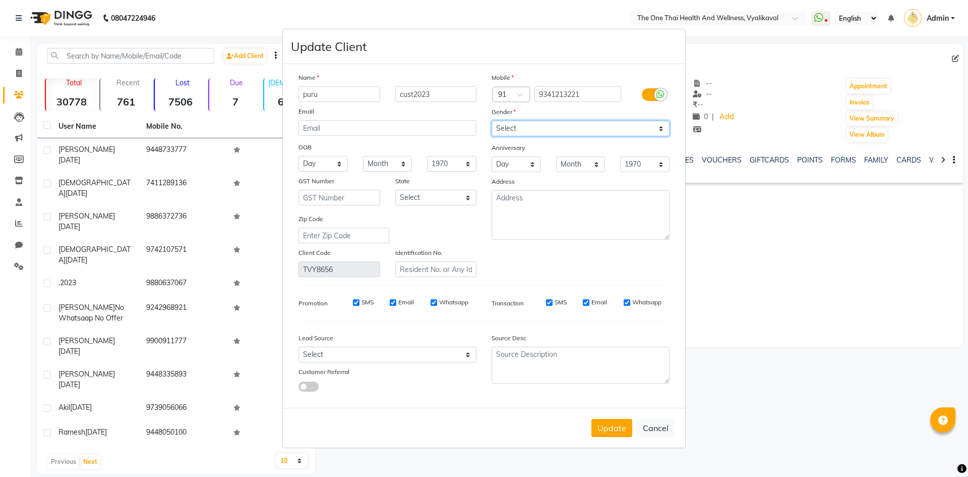
click at [499, 131] on select "Select Male Female Other Prefer Not To Say" at bounding box center [581, 129] width 178 height 16
select select "[DEMOGRAPHIC_DATA]"
click at [492, 121] on select "Select Male Female Other Prefer Not To Say" at bounding box center [581, 129] width 178 height 16
click at [611, 426] on button "Update" at bounding box center [612, 428] width 41 height 18
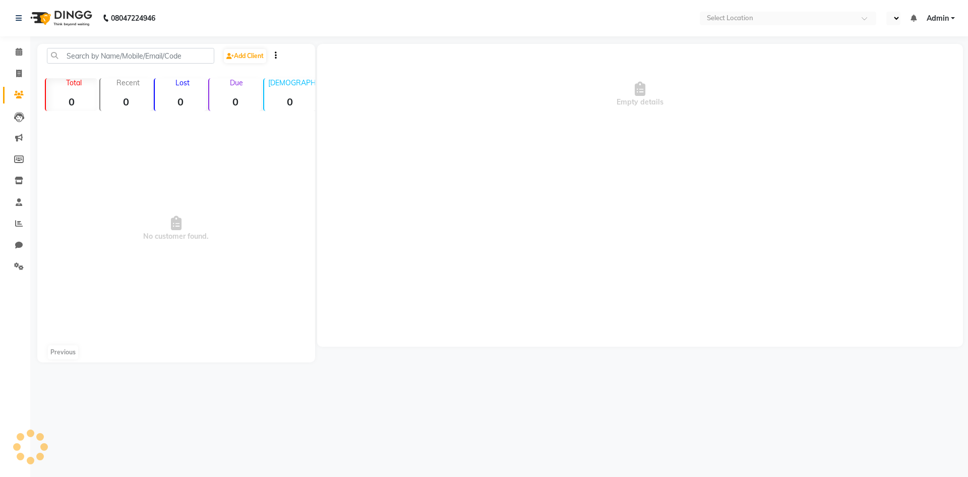
select select "en"
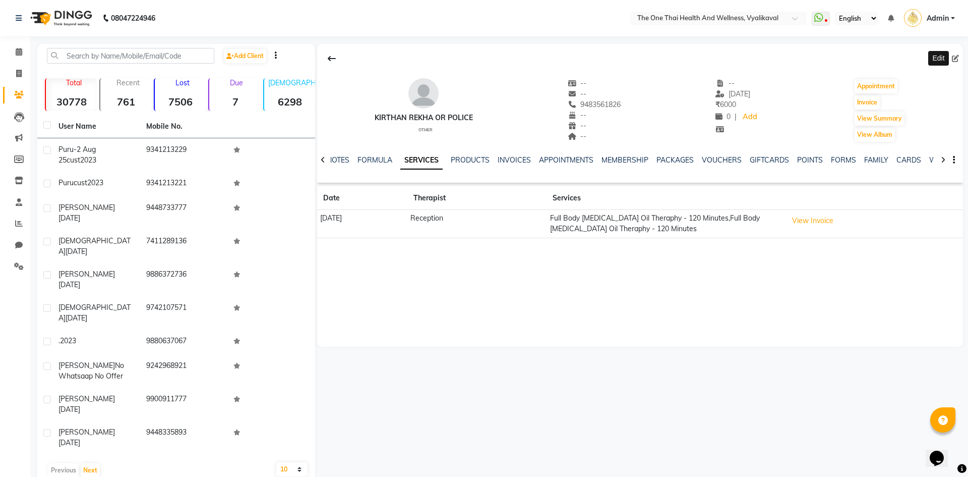
click at [955, 58] on icon at bounding box center [955, 58] width 7 height 7
select select "other"
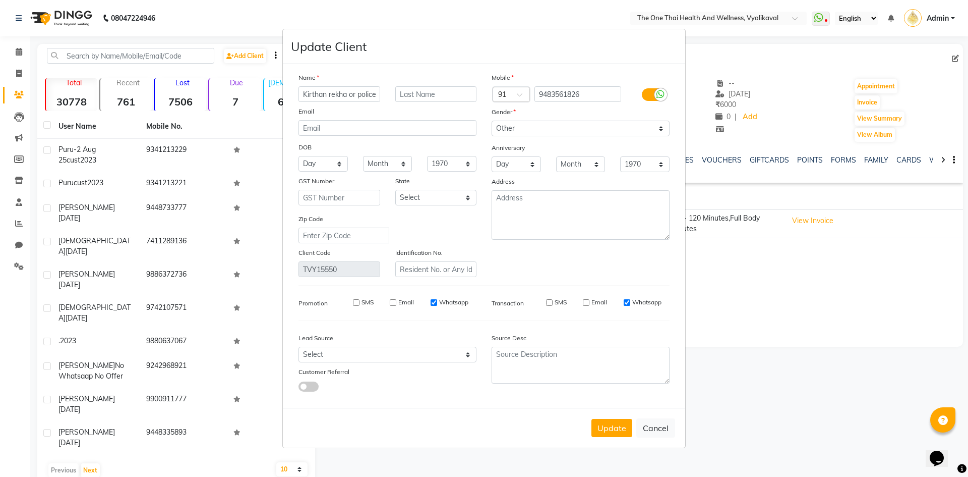
scroll to position [0, 3]
click at [651, 96] on label at bounding box center [653, 94] width 23 height 13
click at [0, 0] on input "checkbox" at bounding box center [0, 0] width 0 height 0
click at [611, 423] on button "Update" at bounding box center [612, 428] width 41 height 18
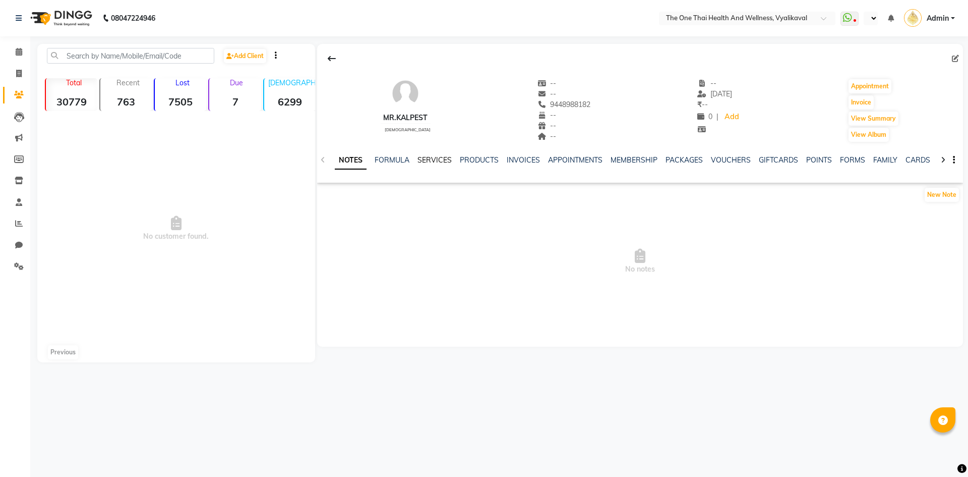
click at [439, 158] on link "SERVICES" at bounding box center [435, 159] width 34 height 9
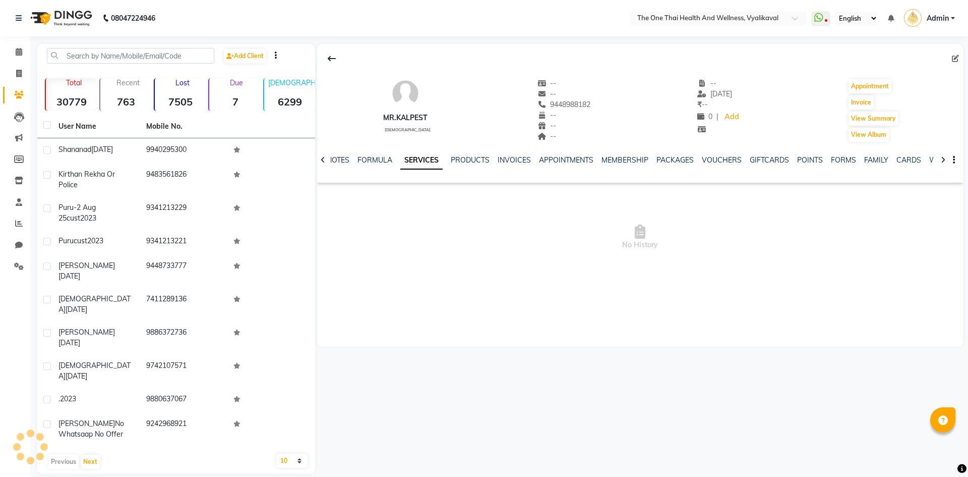
select select "en"
click at [685, 162] on link "PACKAGES" at bounding box center [675, 159] width 37 height 9
